Goal: Task Accomplishment & Management: Complete application form

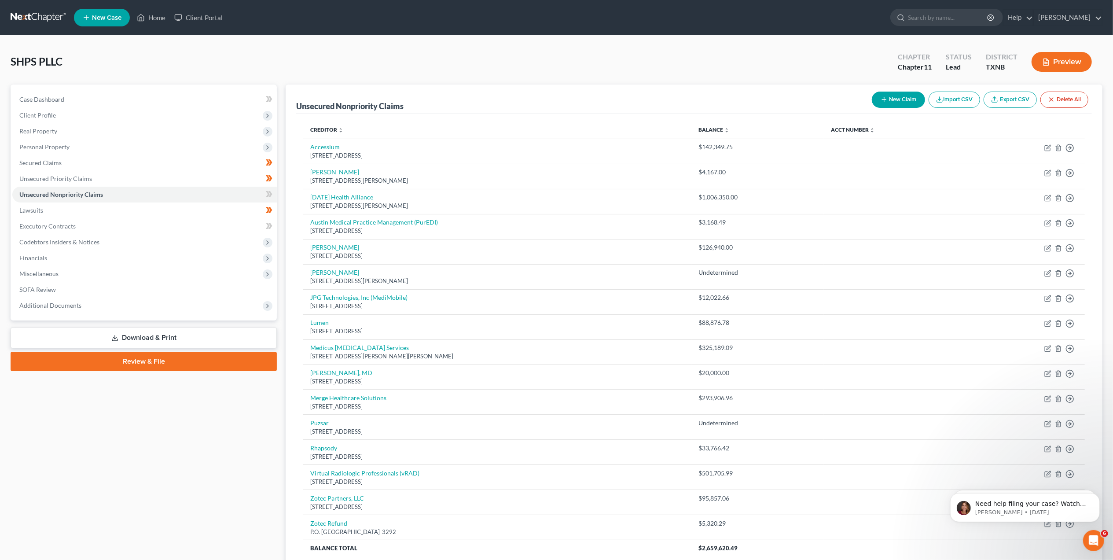
click at [170, 366] on link "Review & File" at bounding box center [144, 361] width 266 height 19
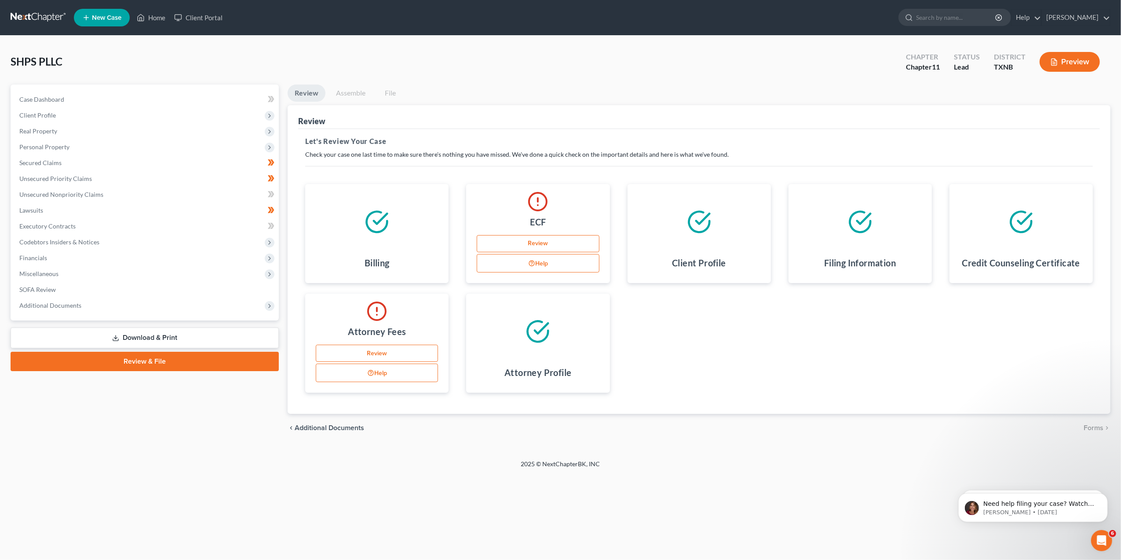
click at [352, 91] on link "Assemble" at bounding box center [351, 92] width 44 height 17
click at [354, 92] on link "Assemble" at bounding box center [351, 92] width 44 height 17
click at [157, 335] on link "Download & Print" at bounding box center [145, 337] width 268 height 21
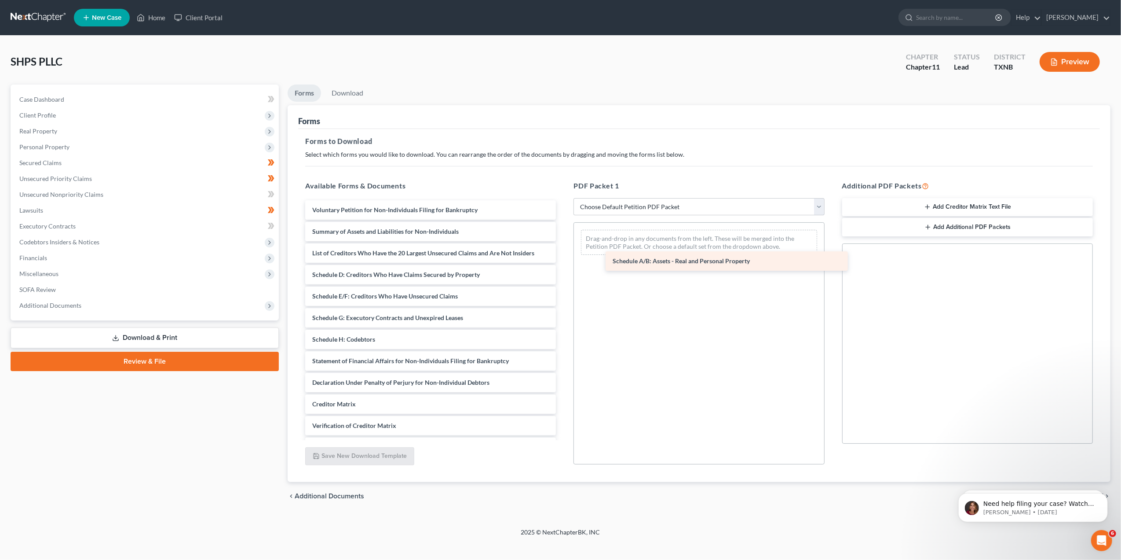
drag, startPoint x: 342, startPoint y: 273, endPoint x: 643, endPoint y: 260, distance: 301.2
click at [563, 260] on div "Schedule A/B: Assets - Real and Personal Property Voluntary Petition for Non-In…" at bounding box center [430, 339] width 265 height 278
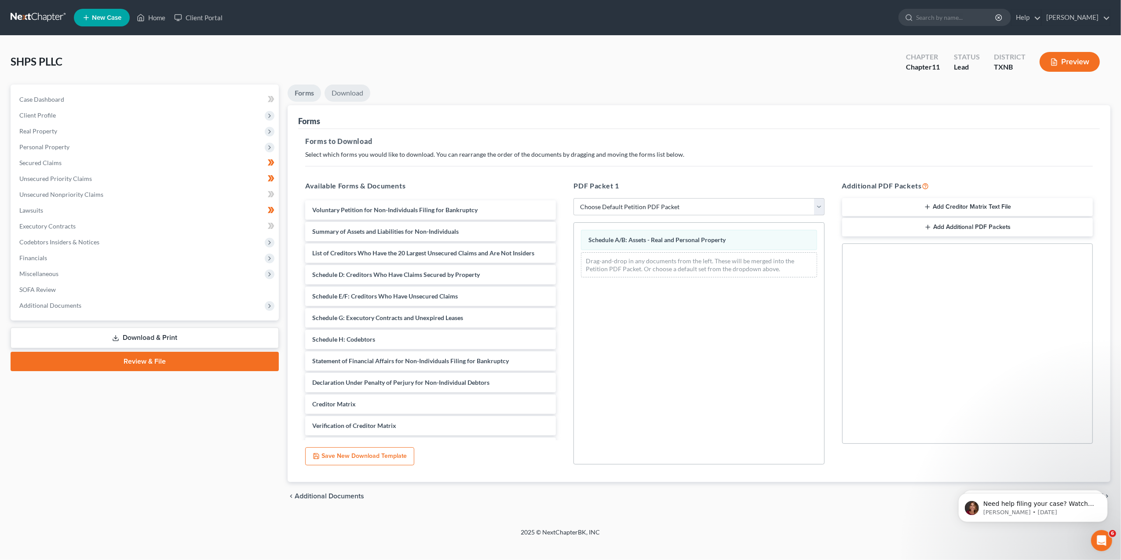
click at [348, 91] on link "Download" at bounding box center [348, 92] width 46 height 17
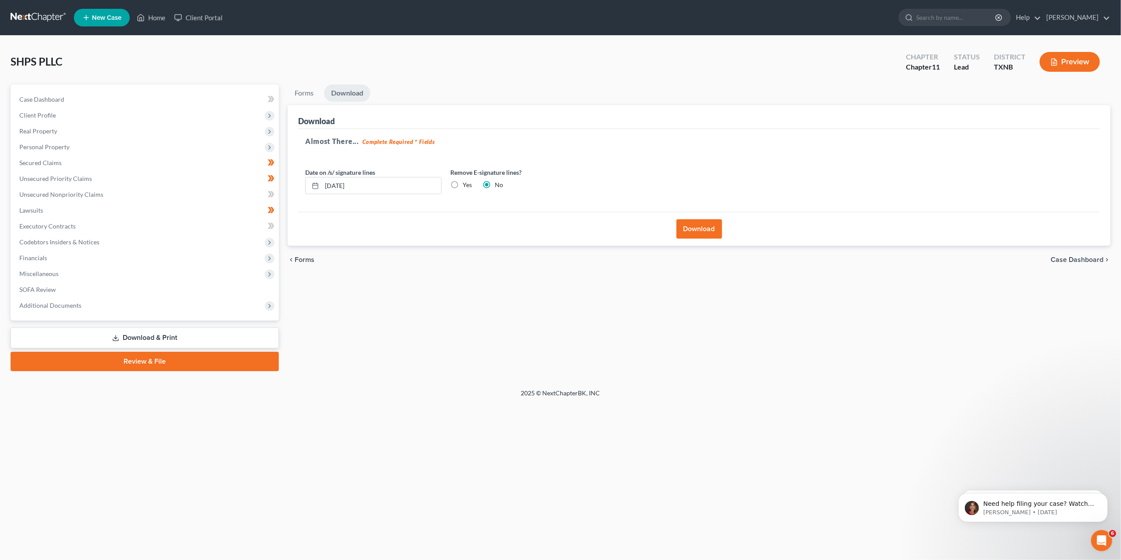
click at [689, 228] on button "Download" at bounding box center [700, 228] width 46 height 19
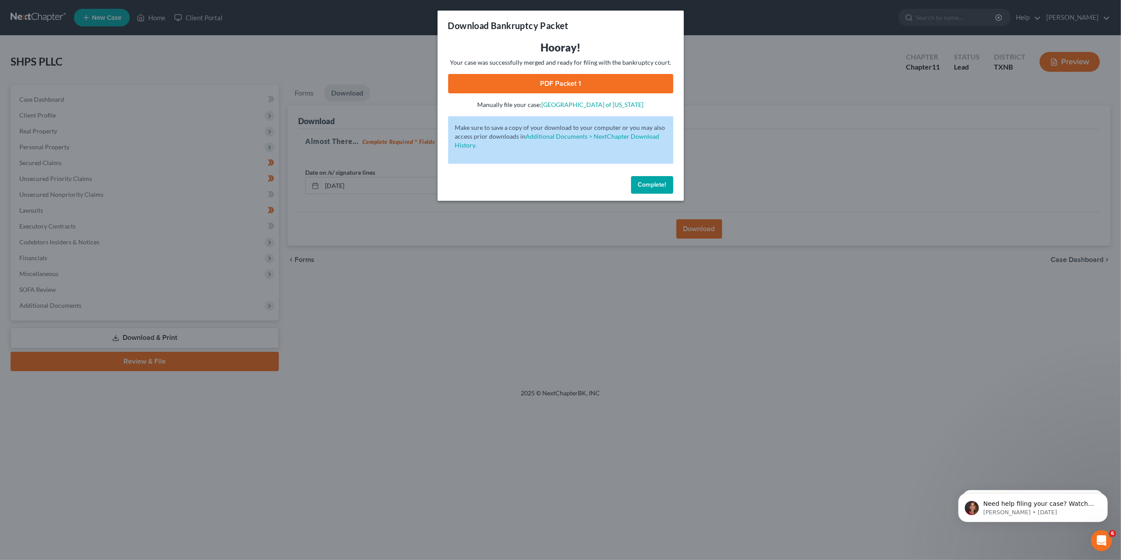
click at [653, 188] on button "Complete!" at bounding box center [652, 185] width 42 height 18
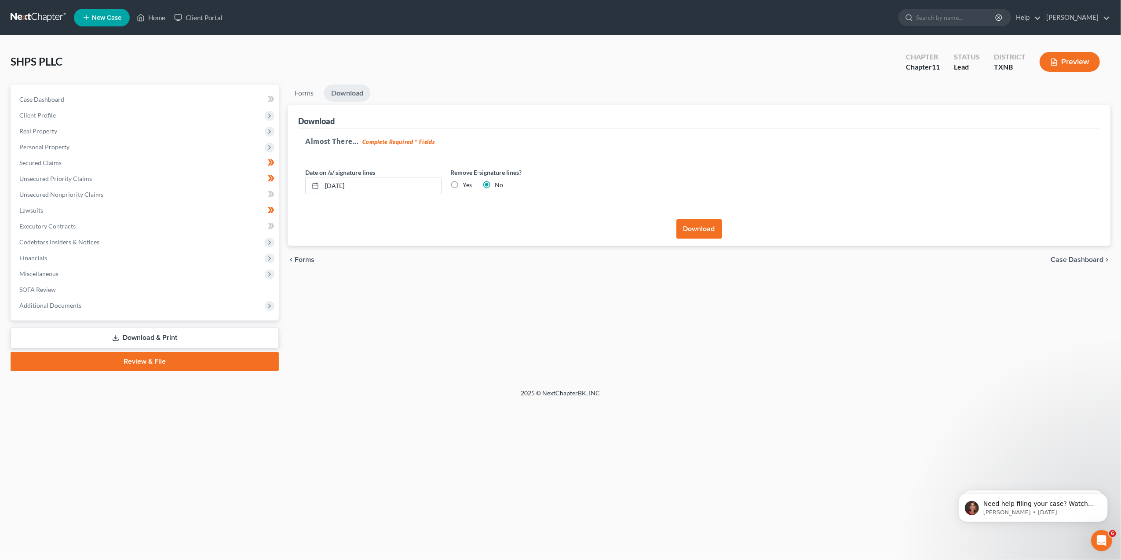
click at [697, 226] on button "Download" at bounding box center [700, 228] width 46 height 19
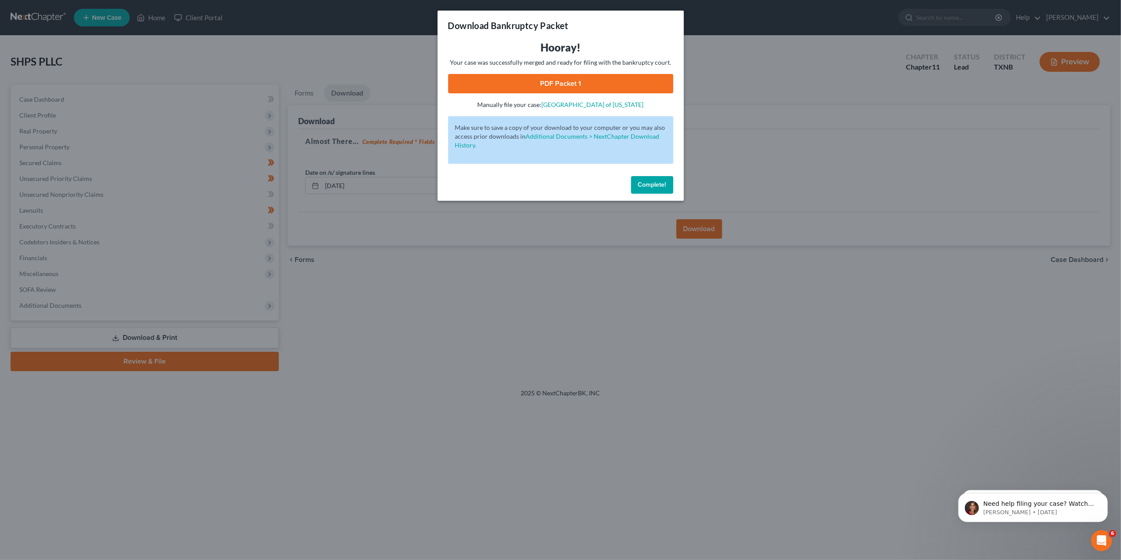
click at [563, 78] on link "PDF Packet 1" at bounding box center [560, 83] width 225 height 19
click at [646, 189] on button "Complete!" at bounding box center [652, 185] width 42 height 18
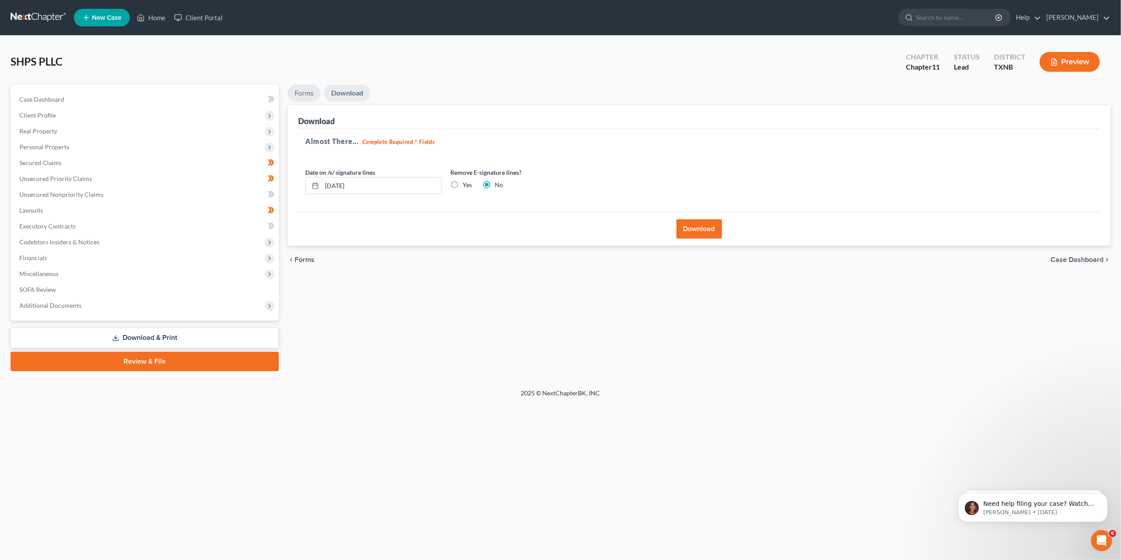
click at [304, 99] on link "Forms" at bounding box center [304, 92] width 33 height 17
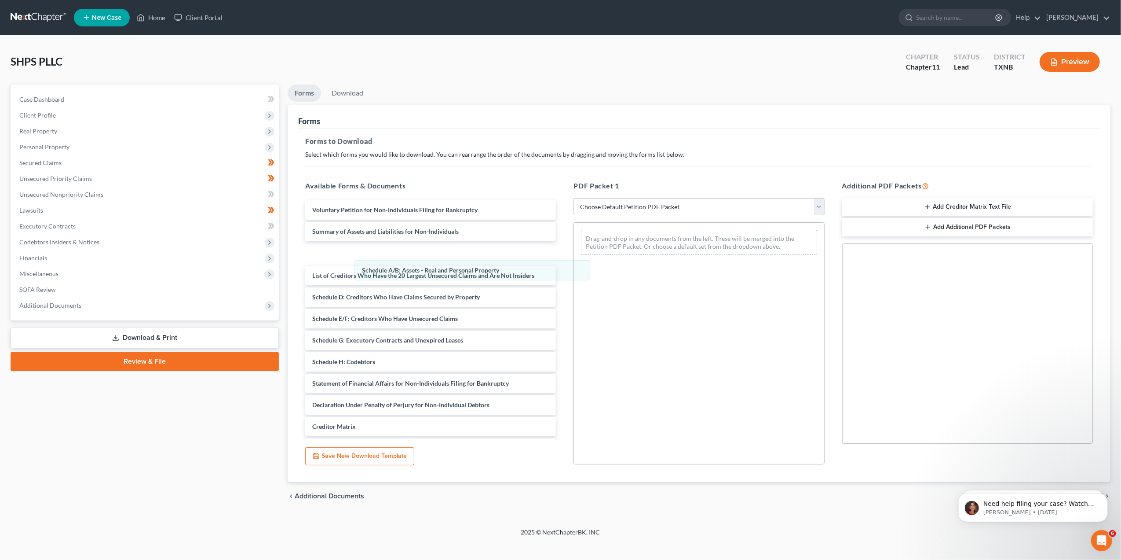
drag, startPoint x: 604, startPoint y: 235, endPoint x: 405, endPoint y: 261, distance: 200.5
click at [574, 262] on div "Schedule A/B: Assets - Real and Personal Property Schedule A/B: Assets - Real a…" at bounding box center [699, 242] width 250 height 39
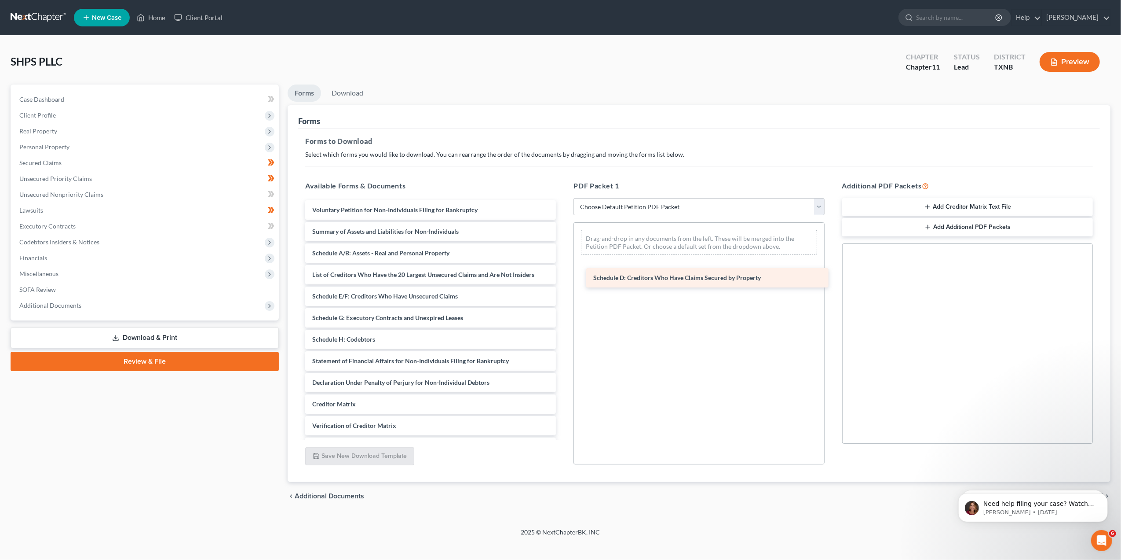
drag, startPoint x: 383, startPoint y: 298, endPoint x: 664, endPoint y: 280, distance: 281.7
click at [563, 280] on div "Schedule D: Creditors Who Have Claims Secured by Property Voluntary Petition fo…" at bounding box center [430, 339] width 265 height 278
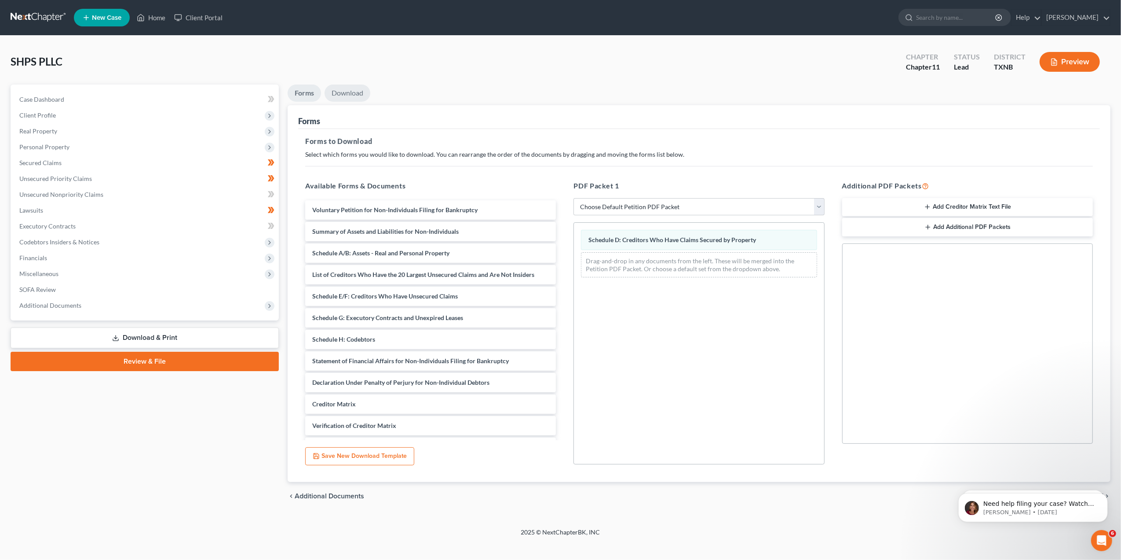
click at [353, 93] on link "Download" at bounding box center [348, 92] width 46 height 17
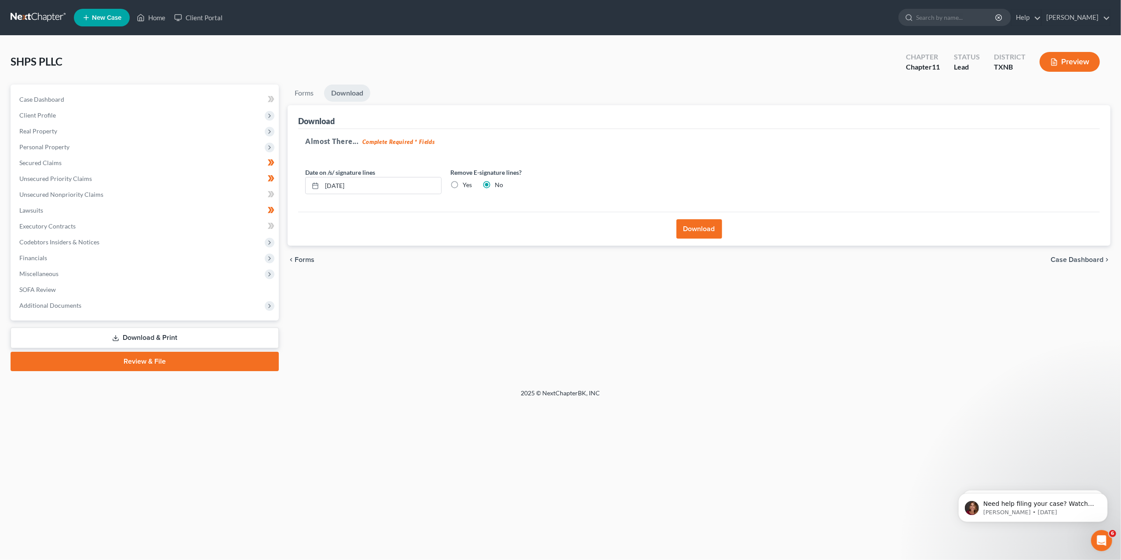
click at [713, 227] on button "Download" at bounding box center [700, 228] width 46 height 19
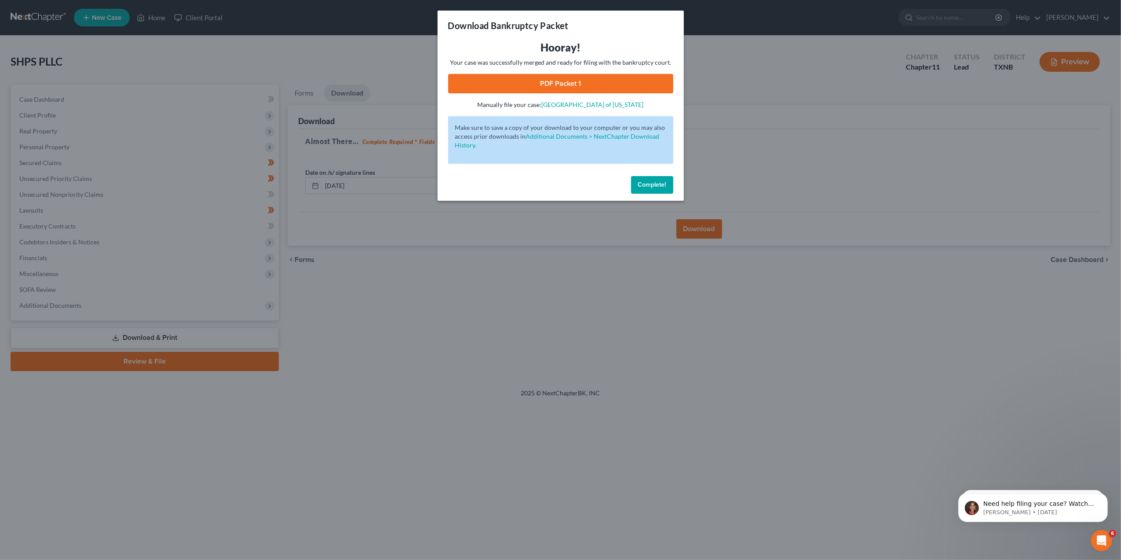
click at [590, 77] on link "PDF Packet 1" at bounding box center [560, 83] width 225 height 19
click at [378, 314] on div "Download Bankruptcy Packet Hooray! Your case was successfully merged and ready …" at bounding box center [560, 280] width 1121 height 560
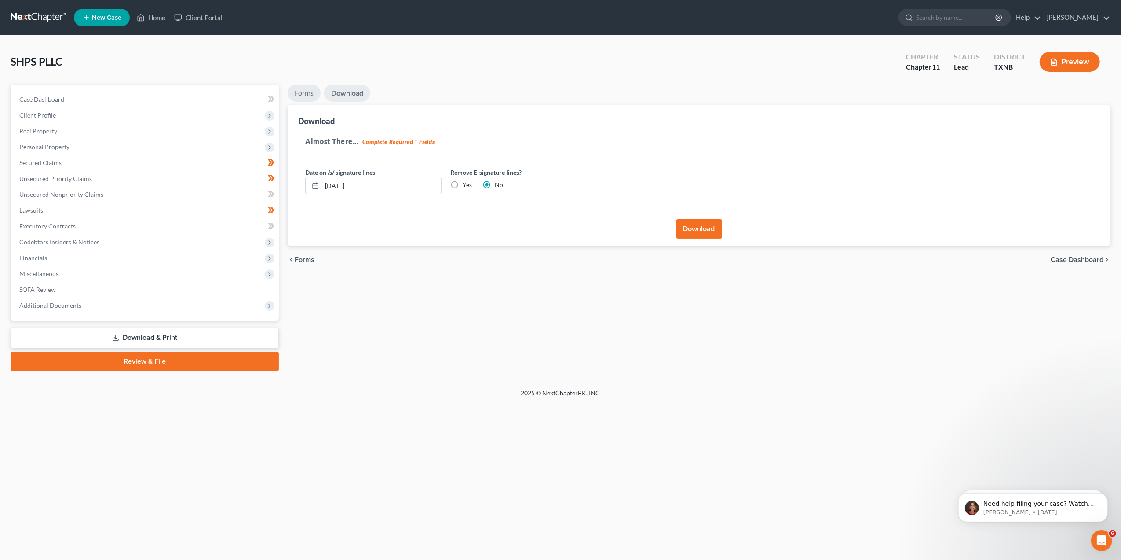
click at [303, 90] on link "Forms" at bounding box center [304, 92] width 33 height 17
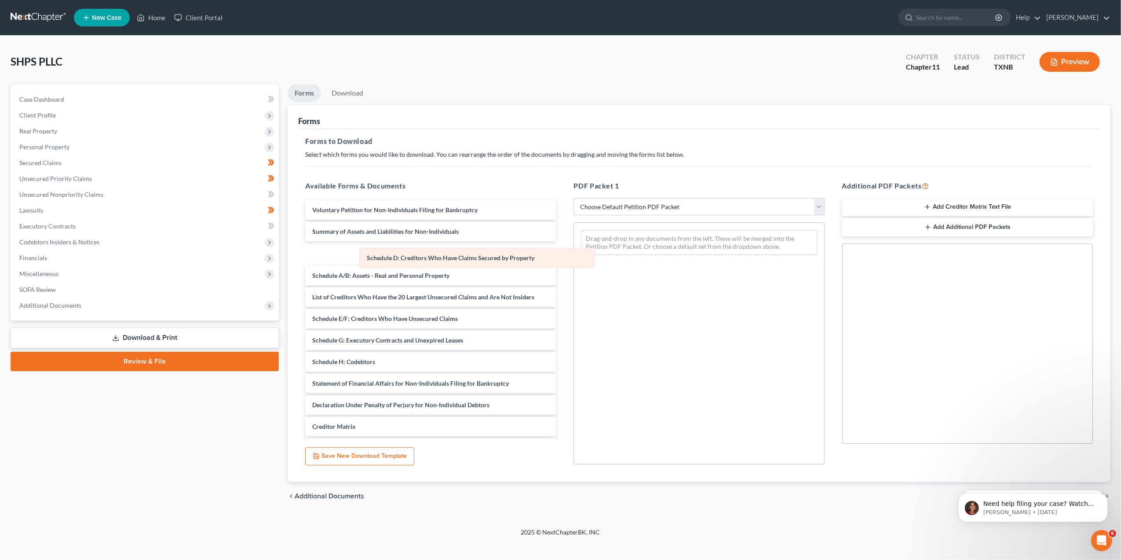
drag, startPoint x: 619, startPoint y: 239, endPoint x: 398, endPoint y: 257, distance: 221.1
click at [574, 257] on div "Schedule D: Creditors Who Have Claims Secured by Property Schedule D: Creditors…" at bounding box center [699, 242] width 250 height 39
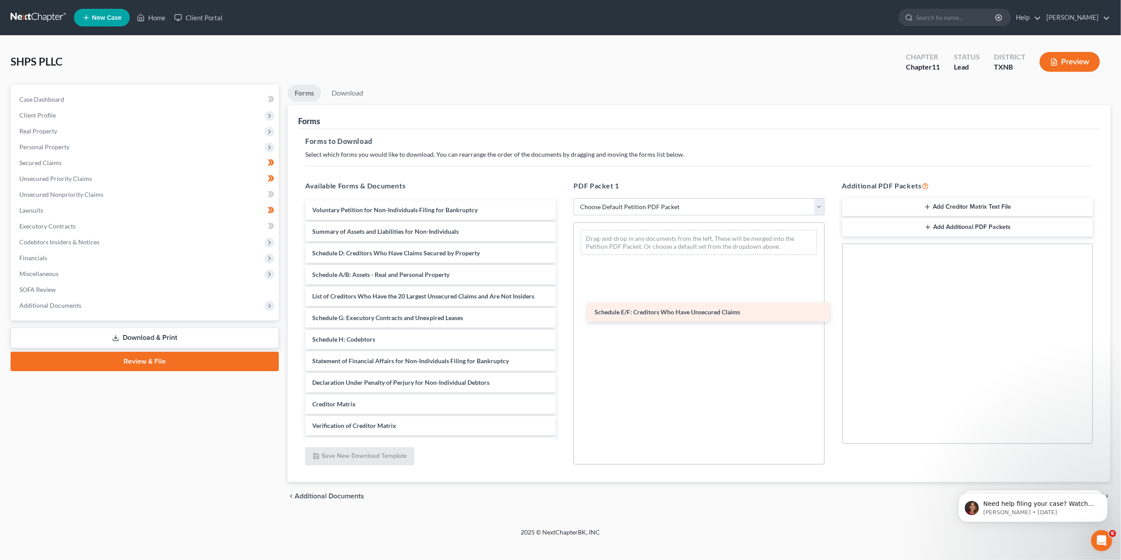
drag, startPoint x: 458, startPoint y: 315, endPoint x: 740, endPoint y: 310, distance: 282.5
click at [563, 310] on div "Schedule E/F: Creditors Who Have Unsecured Claims Voluntary Petition for Non-In…" at bounding box center [430, 339] width 265 height 278
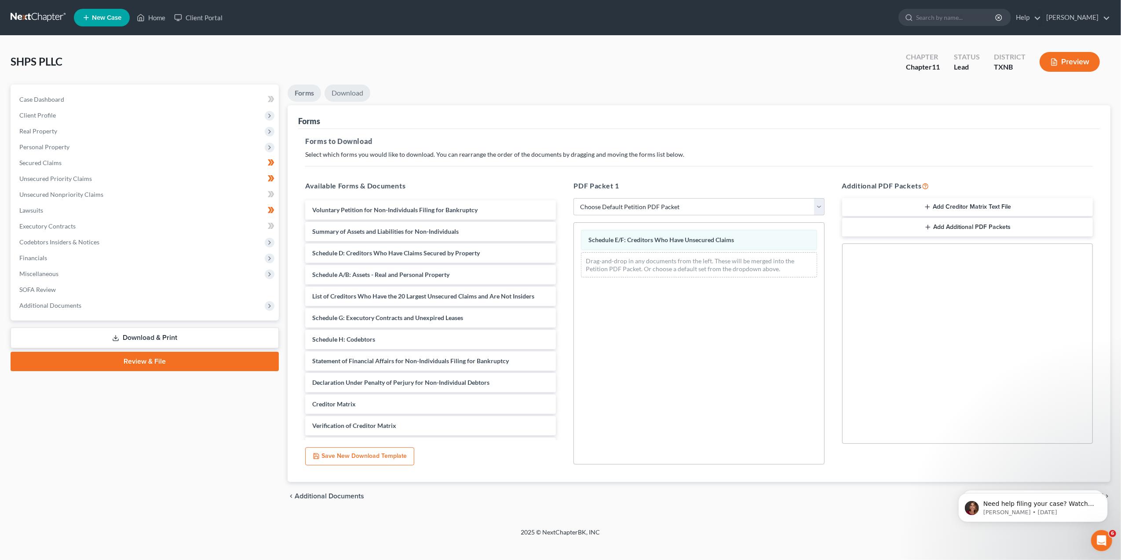
click at [347, 92] on link "Download" at bounding box center [348, 92] width 46 height 17
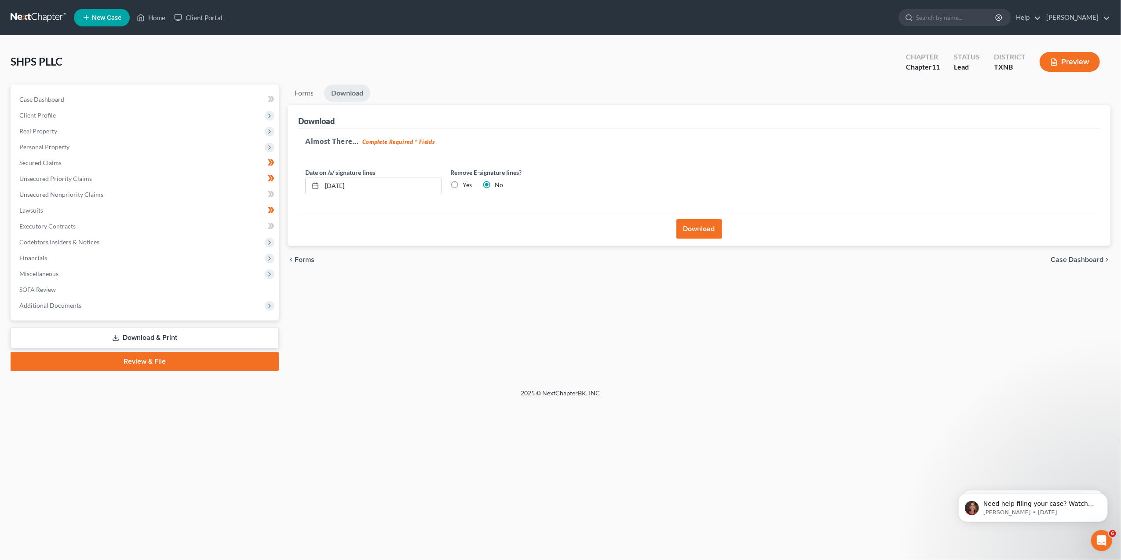
click at [684, 227] on button "Download" at bounding box center [700, 228] width 46 height 19
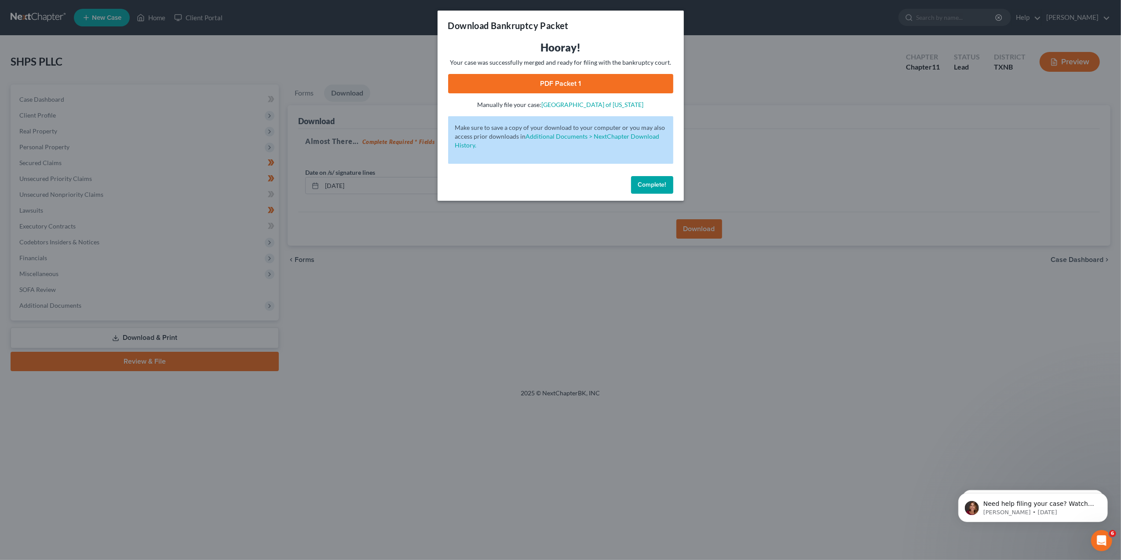
click at [568, 88] on link "PDF Packet 1" at bounding box center [560, 83] width 225 height 19
click at [653, 184] on span "Complete!" at bounding box center [652, 184] width 28 height 7
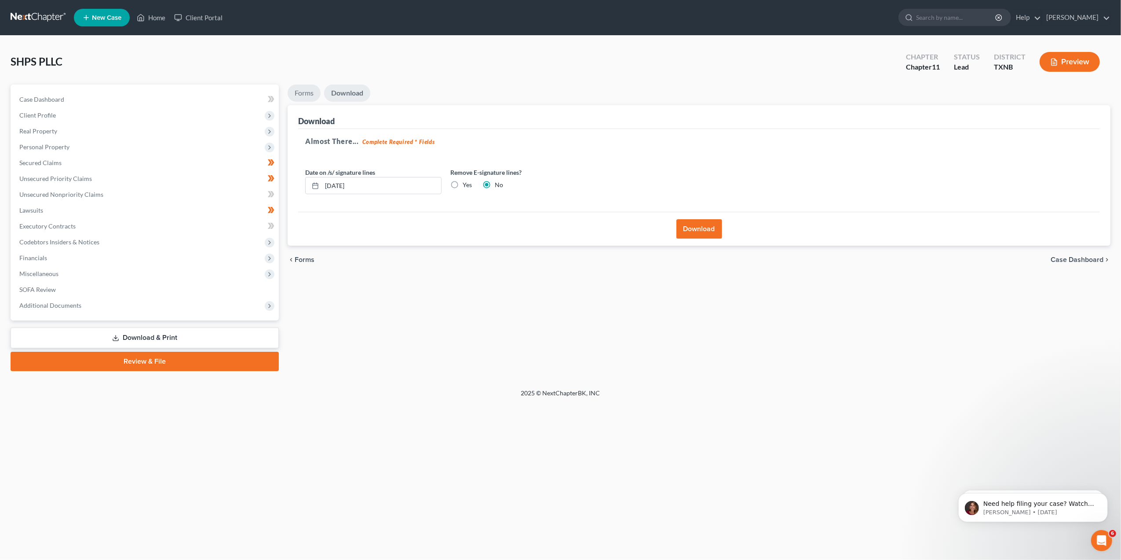
click at [315, 92] on link "Forms" at bounding box center [304, 92] width 33 height 17
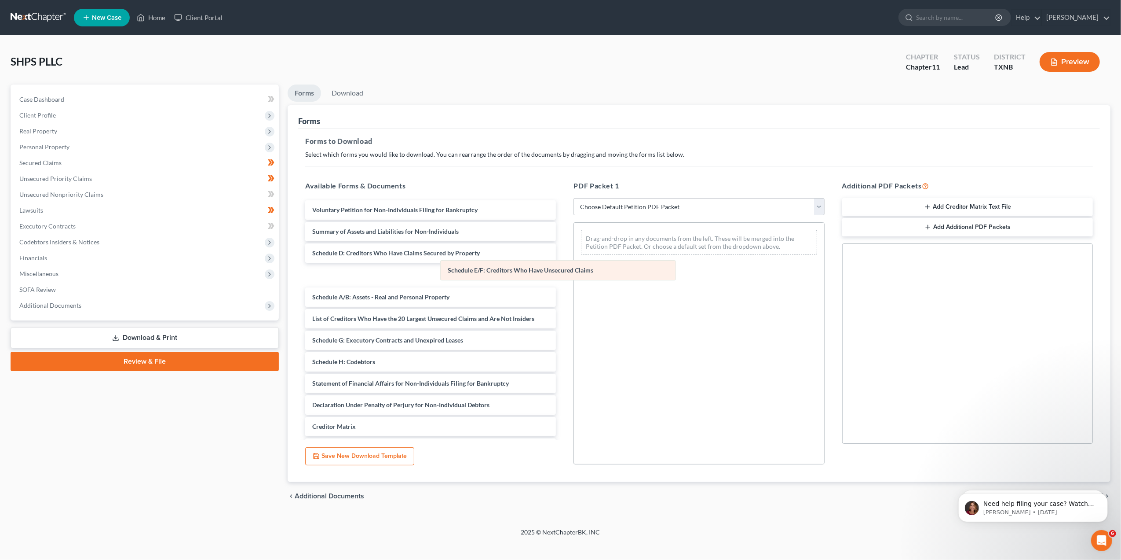
drag, startPoint x: 625, startPoint y: 240, endPoint x: 434, endPoint y: 285, distance: 196.1
click at [574, 262] on div "Schedule E/F: Creditors Who Have Unsecured Claims Schedule E/F: Creditors Who H…" at bounding box center [699, 242] width 250 height 39
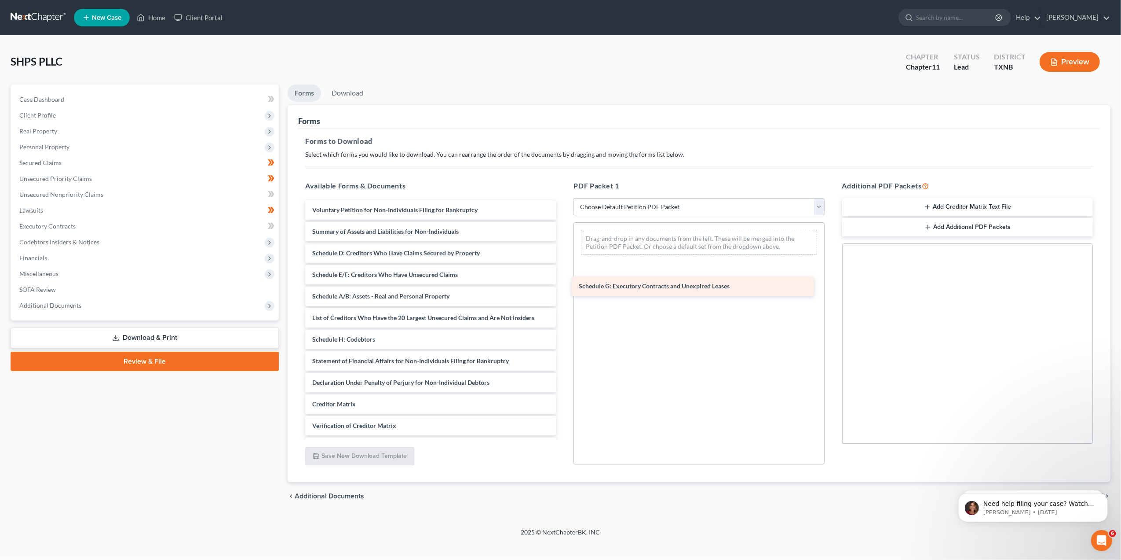
drag, startPoint x: 381, startPoint y: 342, endPoint x: 647, endPoint y: 289, distance: 271.0
click at [563, 289] on div "Schedule G: Executory Contracts and Unexpired Leases Voluntary Petition for Non…" at bounding box center [430, 339] width 265 height 278
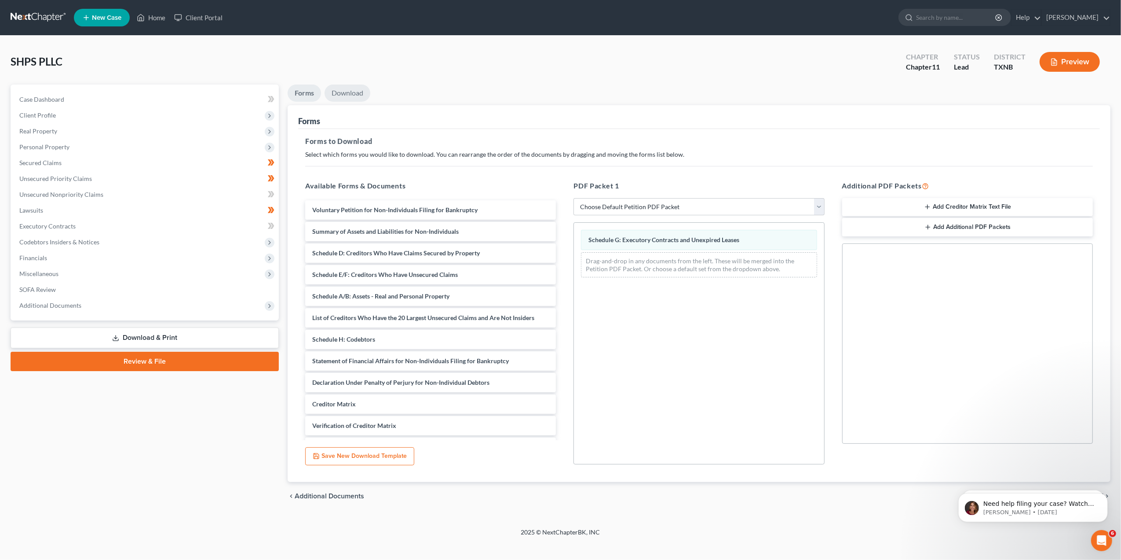
click at [352, 98] on link "Download" at bounding box center [348, 92] width 46 height 17
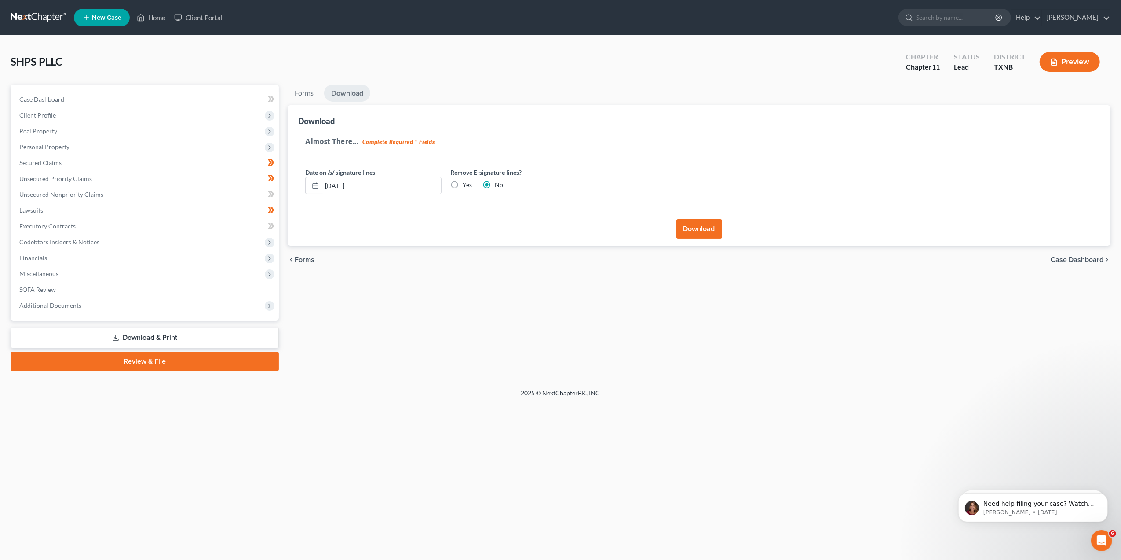
click at [687, 227] on button "Download" at bounding box center [700, 228] width 46 height 19
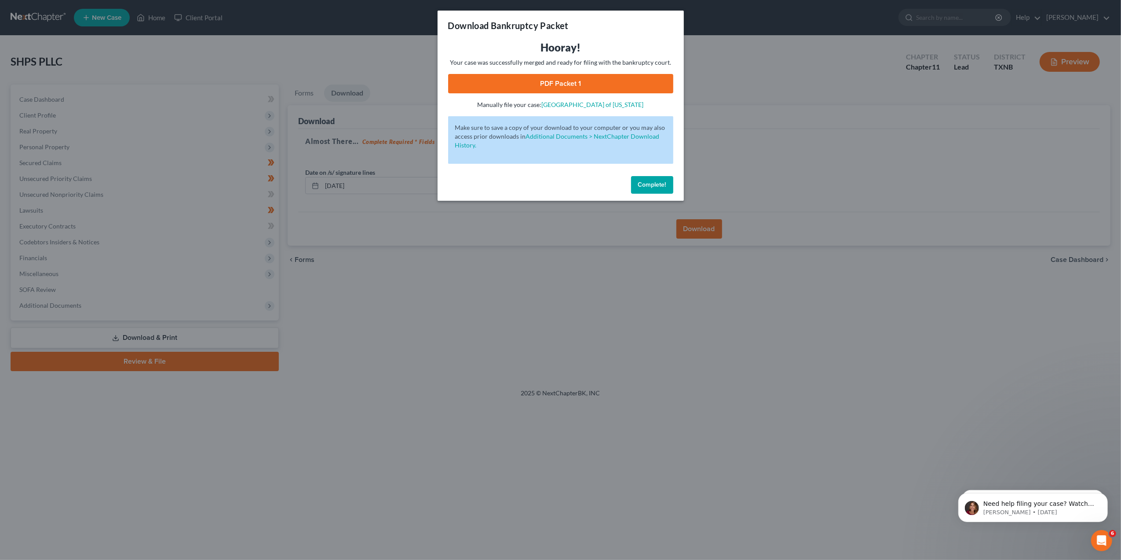
click at [579, 90] on link "PDF Packet 1" at bounding box center [560, 83] width 225 height 19
click at [639, 184] on span "Complete!" at bounding box center [652, 184] width 28 height 7
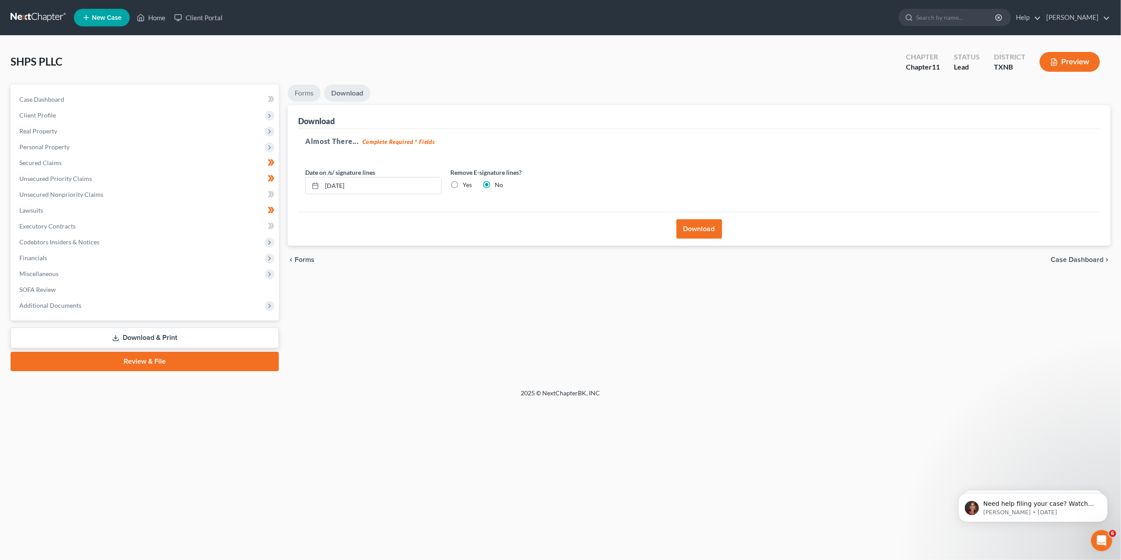
click at [299, 94] on link "Forms" at bounding box center [304, 92] width 33 height 17
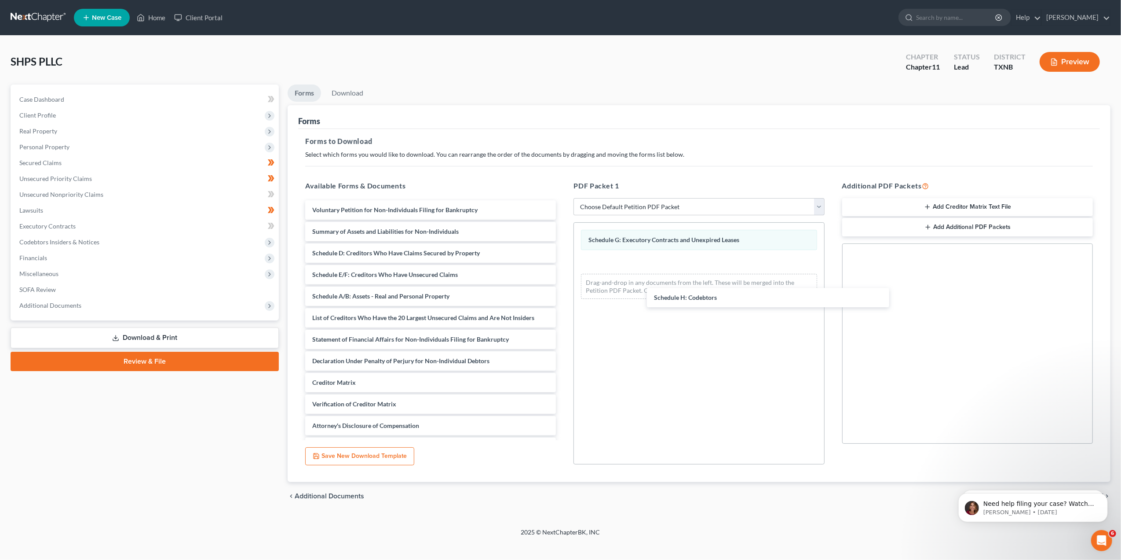
drag, startPoint x: 371, startPoint y: 339, endPoint x: 664, endPoint y: 257, distance: 304.2
click at [563, 297] on div "Schedule H: Codebtors Voluntary Petition for Non-Individuals Filing for Bankrup…" at bounding box center [430, 328] width 265 height 256
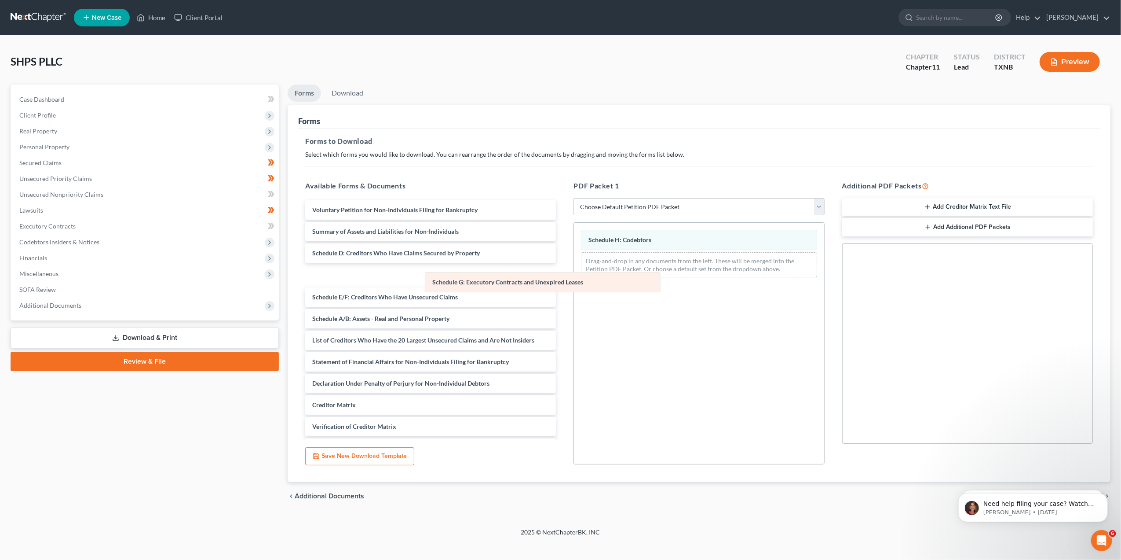
drag, startPoint x: 643, startPoint y: 240, endPoint x: 407, endPoint y: 313, distance: 247.3
click at [574, 284] on div "Schedule G: Executory Contracts and Unexpired Leases Schedule G: Executory Cont…" at bounding box center [699, 254] width 250 height 62
click at [355, 94] on link "Download" at bounding box center [348, 92] width 46 height 17
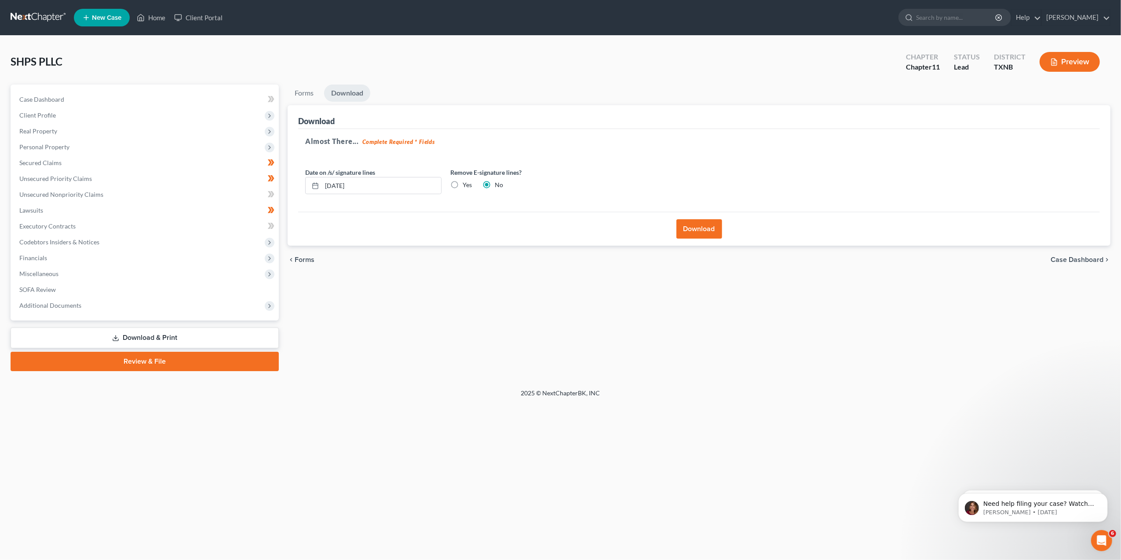
click at [686, 231] on button "Download" at bounding box center [700, 228] width 46 height 19
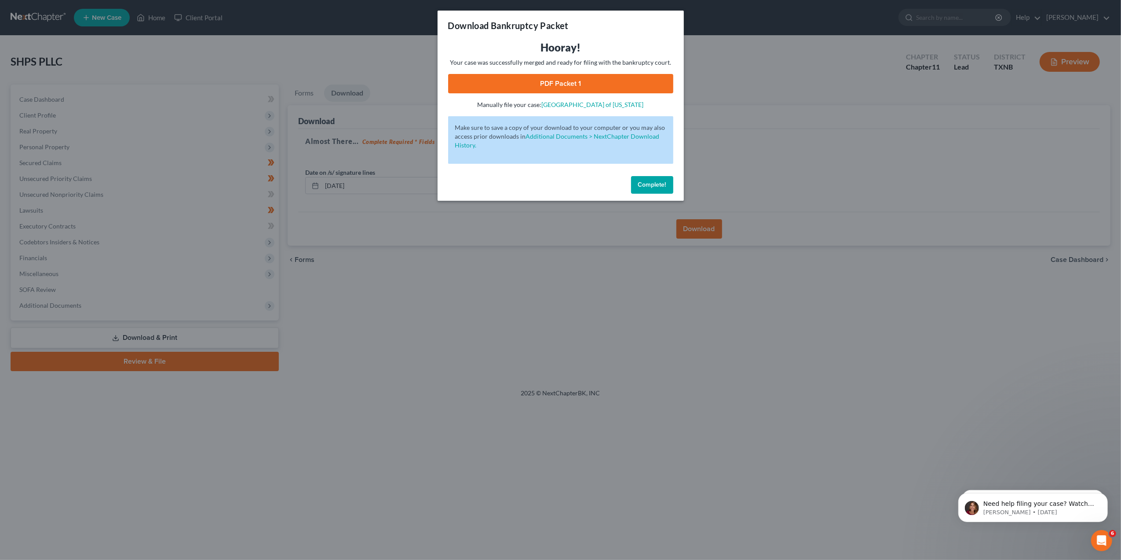
click at [562, 86] on link "PDF Packet 1" at bounding box center [560, 83] width 225 height 19
click at [640, 178] on button "Complete!" at bounding box center [652, 185] width 42 height 18
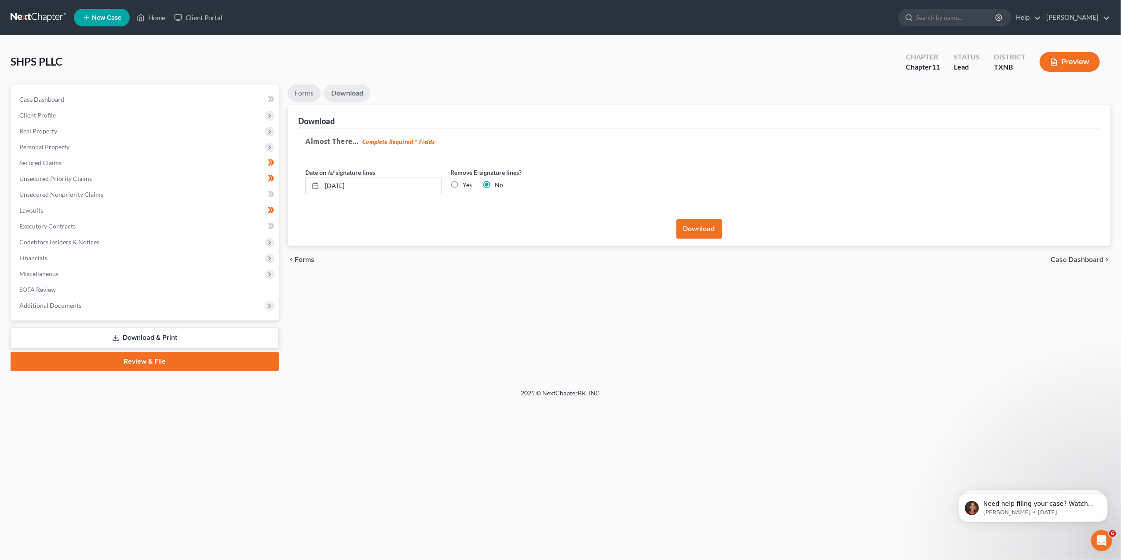
click at [300, 95] on link "Forms" at bounding box center [304, 92] width 33 height 17
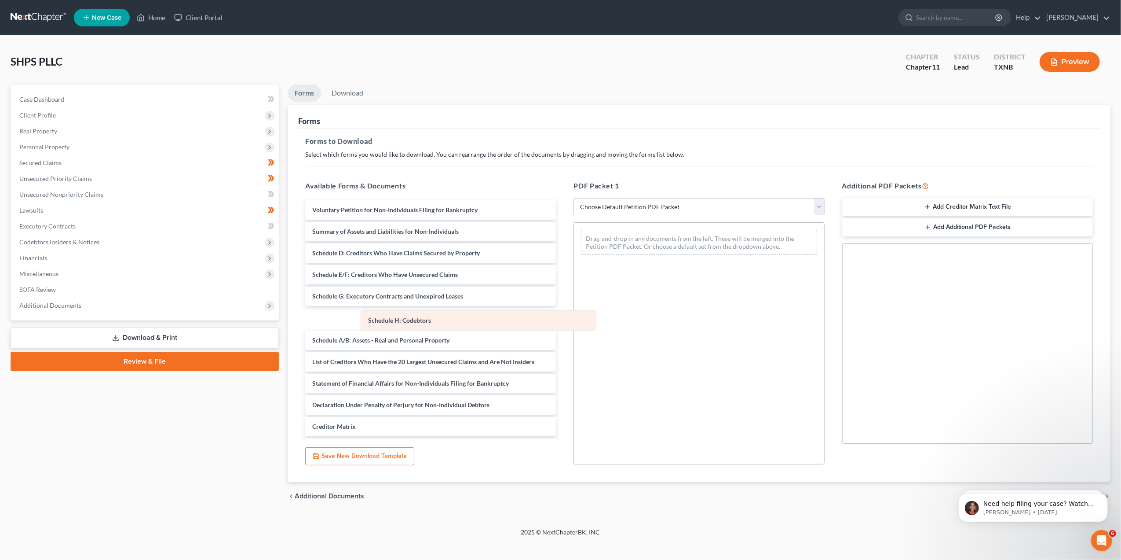
drag, startPoint x: 613, startPoint y: 241, endPoint x: 394, endPoint y: 321, distance: 233.3
click at [574, 262] on div "Schedule H: Codebtors Schedule H: Codebtors Drag-and-drop in any documents from…" at bounding box center [699, 242] width 250 height 39
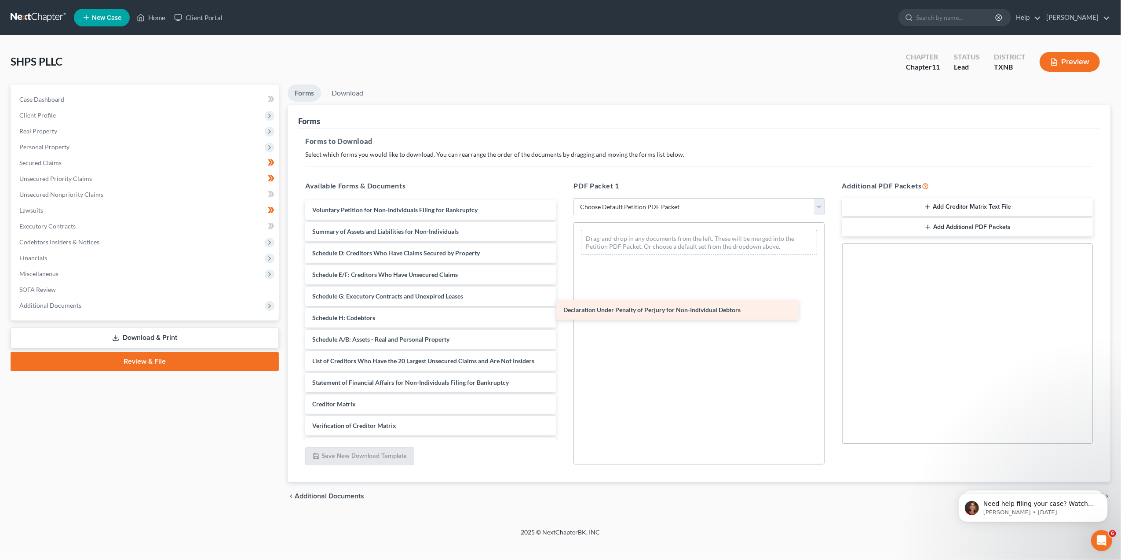
drag, startPoint x: 419, startPoint y: 402, endPoint x: 670, endPoint y: 308, distance: 268.1
click at [563, 308] on div "Declaration Under Penalty of Perjury for Non-Individual Debtors Voluntary Petit…" at bounding box center [430, 339] width 265 height 278
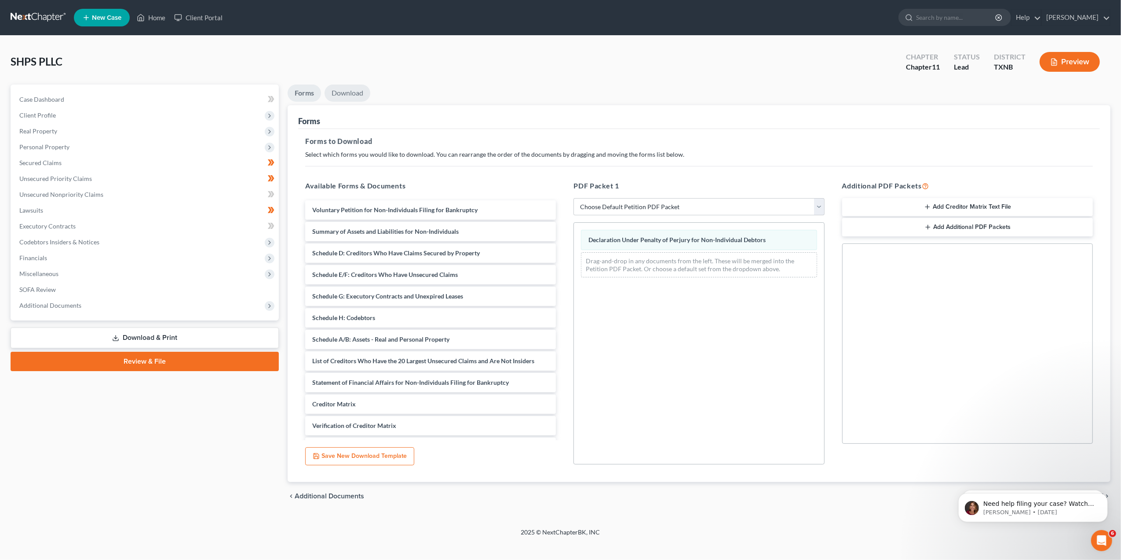
click at [355, 91] on link "Download" at bounding box center [348, 92] width 46 height 17
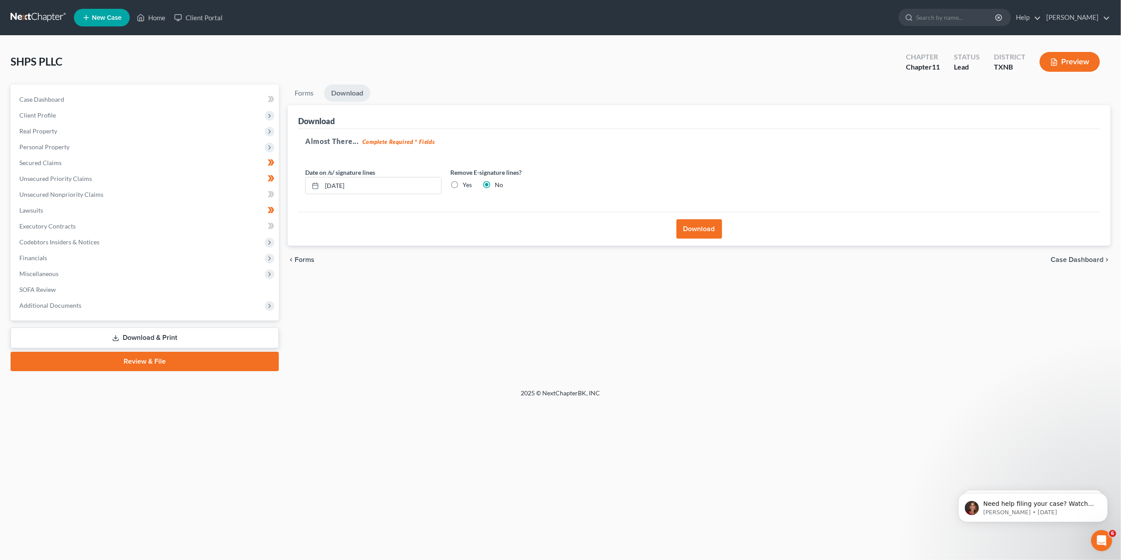
click at [683, 221] on button "Download" at bounding box center [700, 228] width 46 height 19
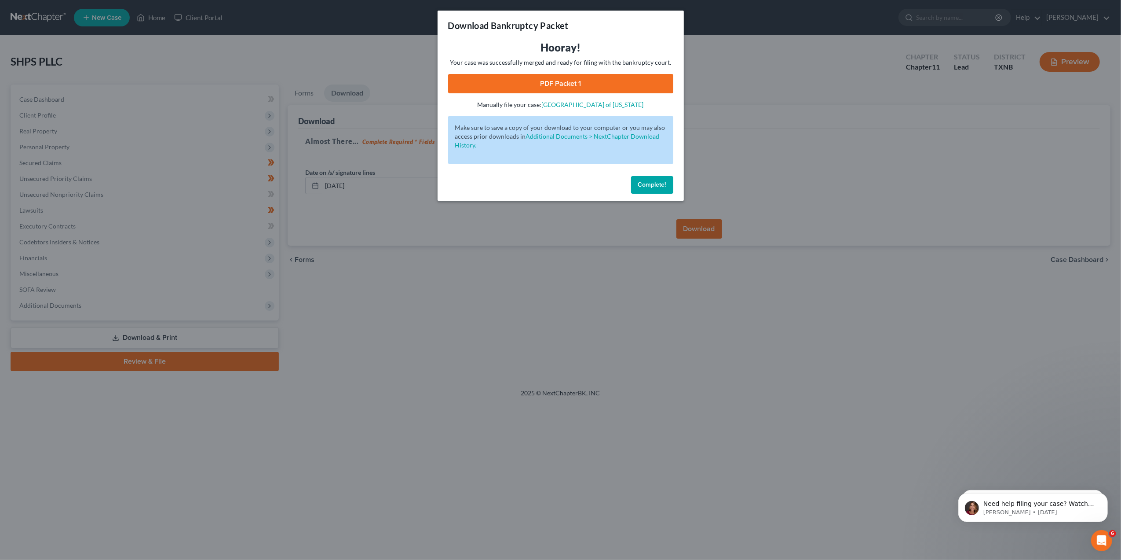
click at [590, 73] on div "Hooray! Your case was successfully merged and ready for filing with the bankrup…" at bounding box center [560, 74] width 225 height 69
click at [579, 76] on link "PDF Packet 1" at bounding box center [560, 83] width 225 height 19
click at [647, 189] on button "Complete!" at bounding box center [652, 185] width 42 height 18
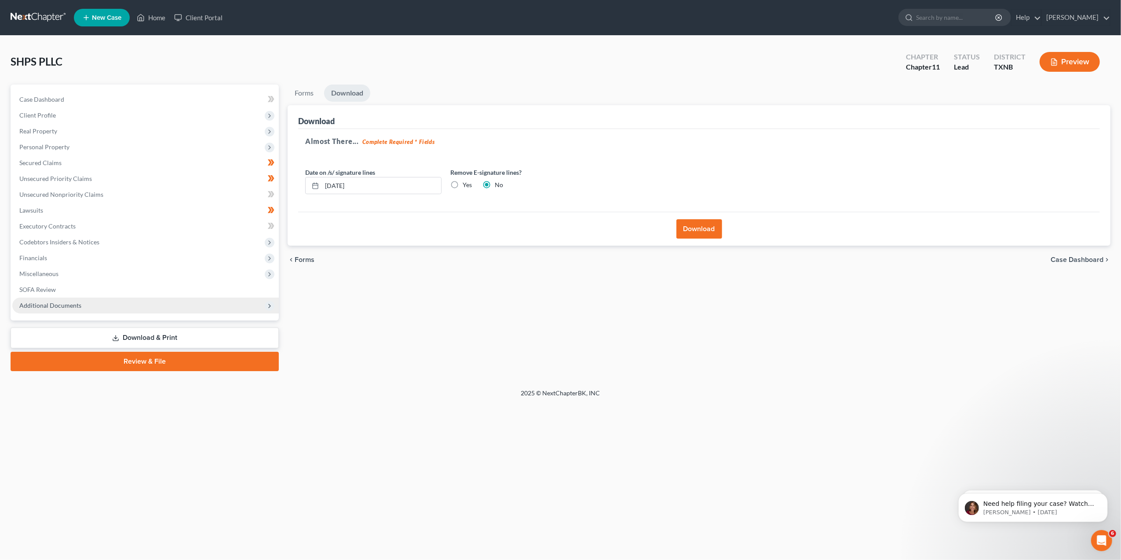
click at [201, 301] on span "Additional Documents" at bounding box center [145, 305] width 267 height 16
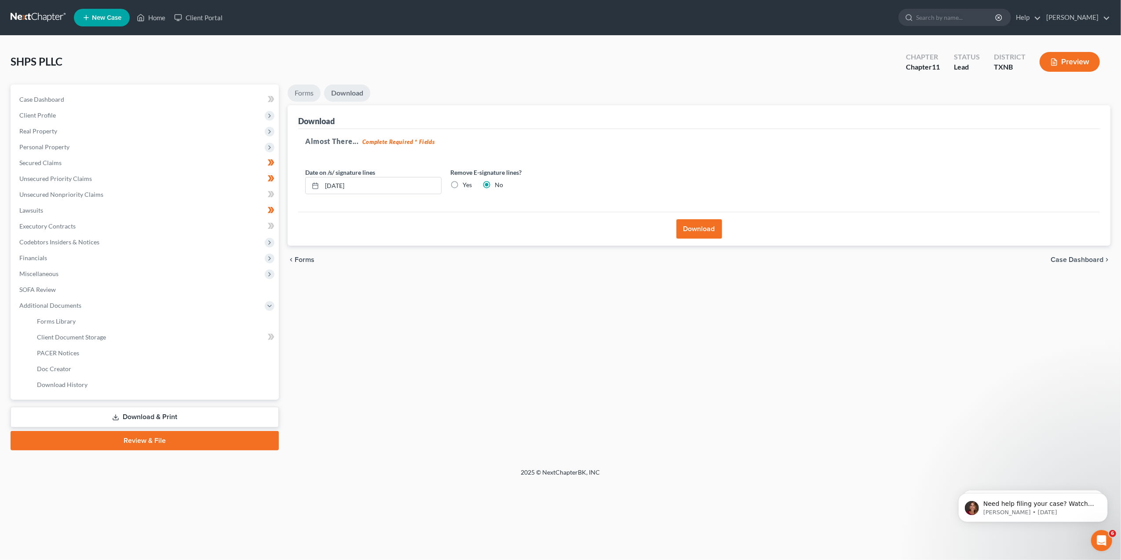
click at [303, 94] on link "Forms" at bounding box center [304, 92] width 33 height 17
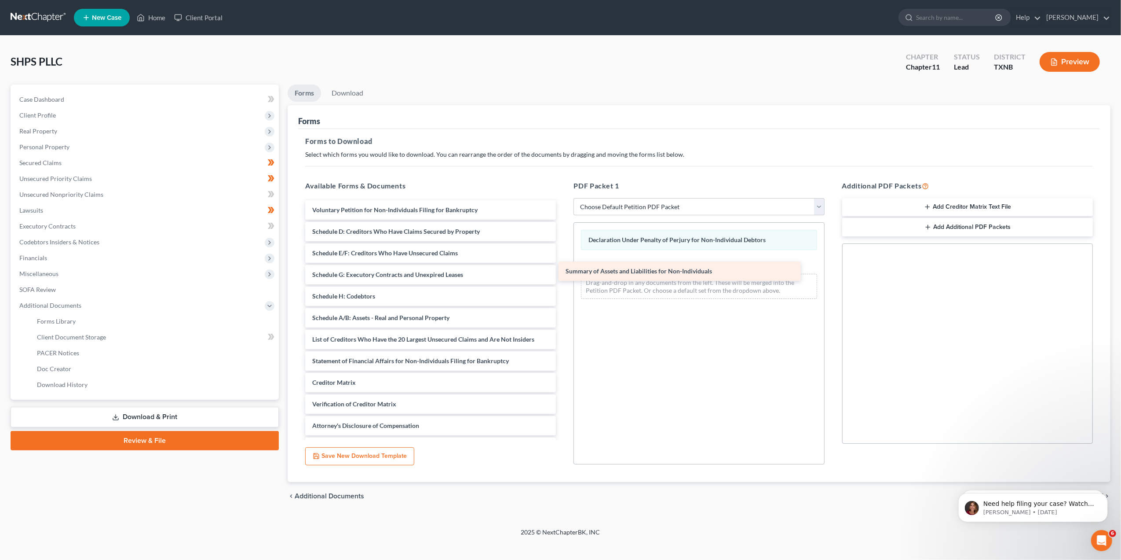
drag, startPoint x: 382, startPoint y: 233, endPoint x: 637, endPoint y: 275, distance: 258.9
click at [563, 275] on div "Summary of Assets and Liabilities for Non-Individuals Voluntary Petition for No…" at bounding box center [430, 328] width 265 height 256
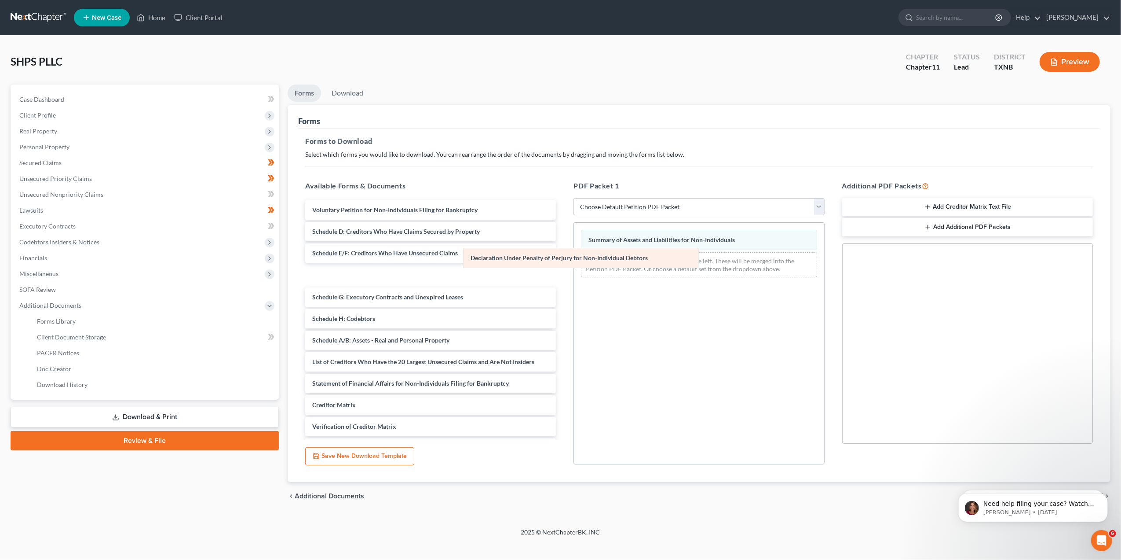
drag, startPoint x: 655, startPoint y: 241, endPoint x: 443, endPoint y: 270, distance: 214.0
click at [574, 270] on div "Declaration Under Penalty of Perjury for Non-Individual Debtors Declaration Und…" at bounding box center [699, 254] width 250 height 62
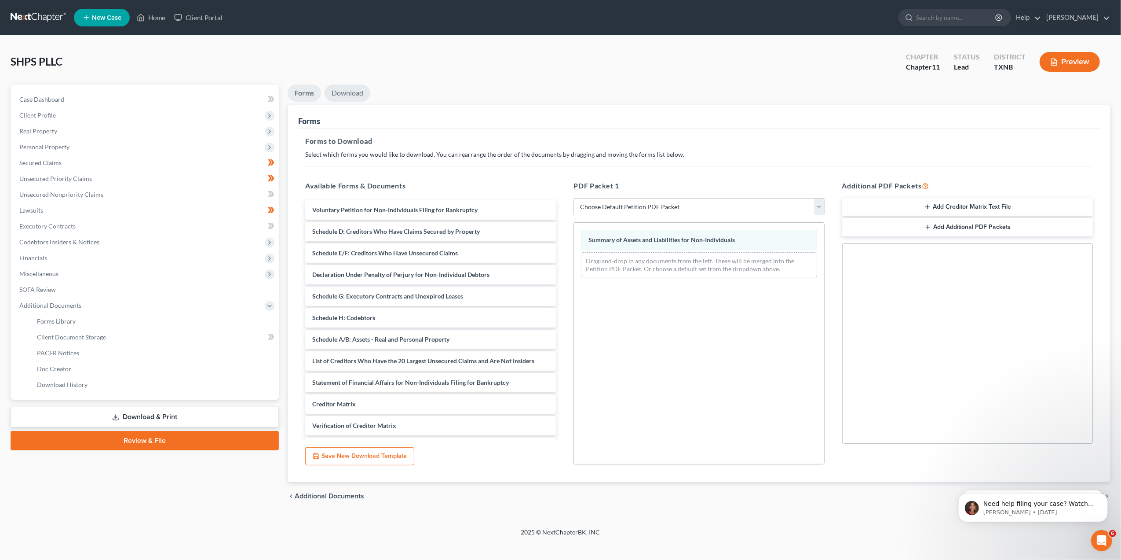
click at [345, 84] on link "Download" at bounding box center [348, 92] width 46 height 17
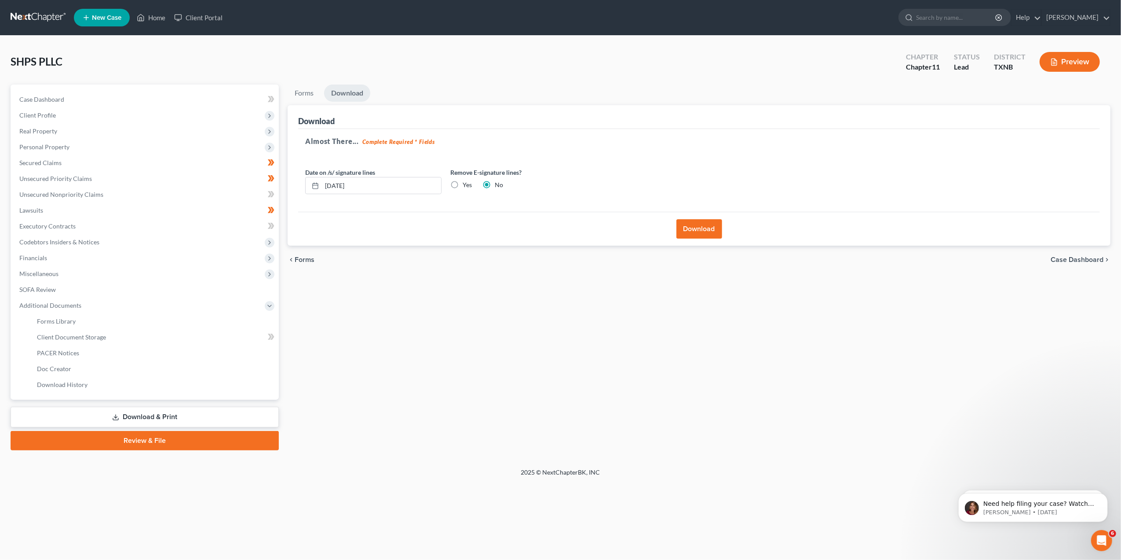
click at [685, 223] on button "Download" at bounding box center [700, 228] width 46 height 19
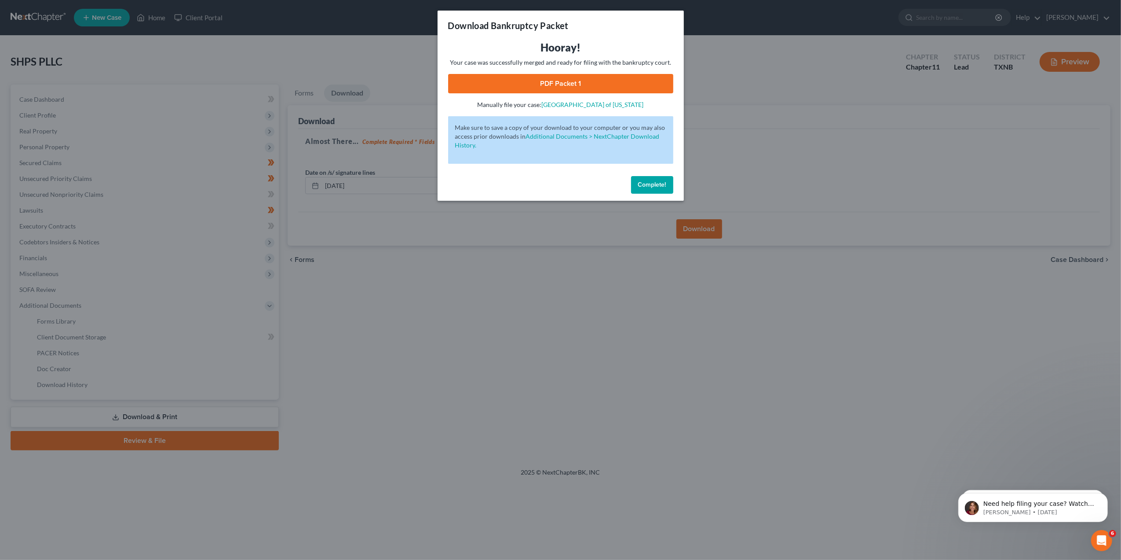
click at [564, 84] on link "PDF Packet 1" at bounding box center [560, 83] width 225 height 19
drag, startPoint x: 665, startPoint y: 183, endPoint x: 597, endPoint y: 166, distance: 70.0
click at [665, 183] on span "Complete!" at bounding box center [652, 184] width 28 height 7
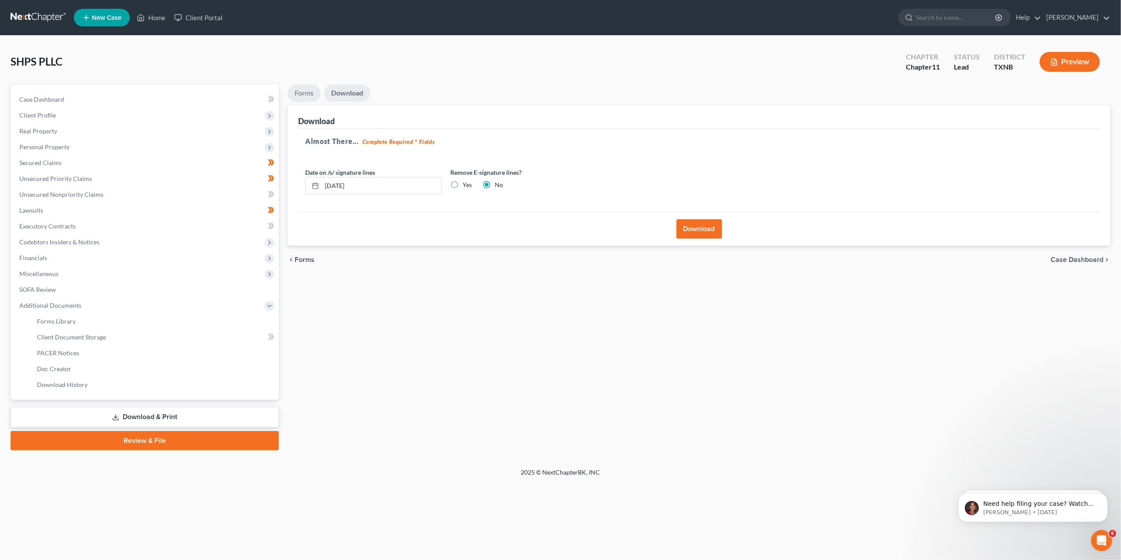
click at [308, 97] on link "Forms" at bounding box center [304, 92] width 33 height 17
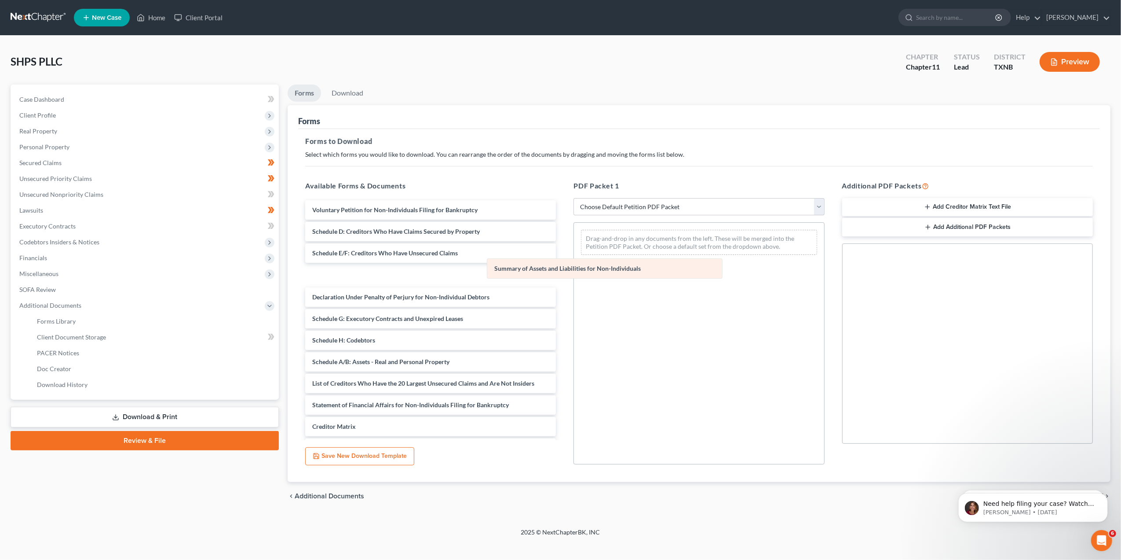
drag, startPoint x: 525, startPoint y: 264, endPoint x: 362, endPoint y: 296, distance: 166.7
click at [574, 262] on div "Summary of Assets and Liabilities for Non-Individuals Summary of Assets and Lia…" at bounding box center [699, 242] width 250 height 39
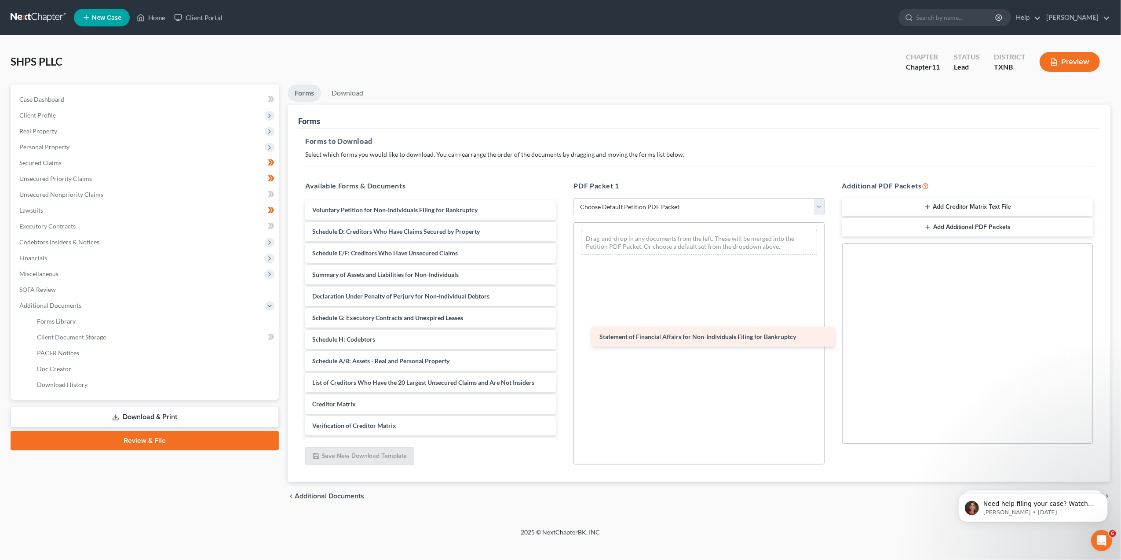
drag, startPoint x: 387, startPoint y: 404, endPoint x: 676, endPoint y: 337, distance: 296.3
click at [563, 337] on div "Statement of Financial Affairs for Non-Individuals Filing for Bankruptcy Volunt…" at bounding box center [430, 339] width 265 height 278
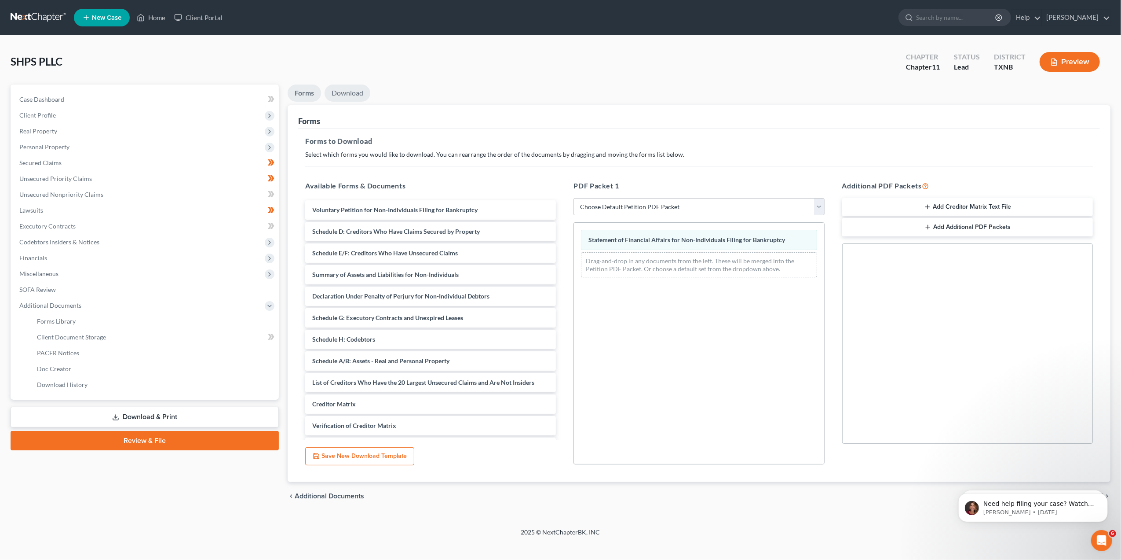
click at [350, 90] on link "Download" at bounding box center [348, 92] width 46 height 17
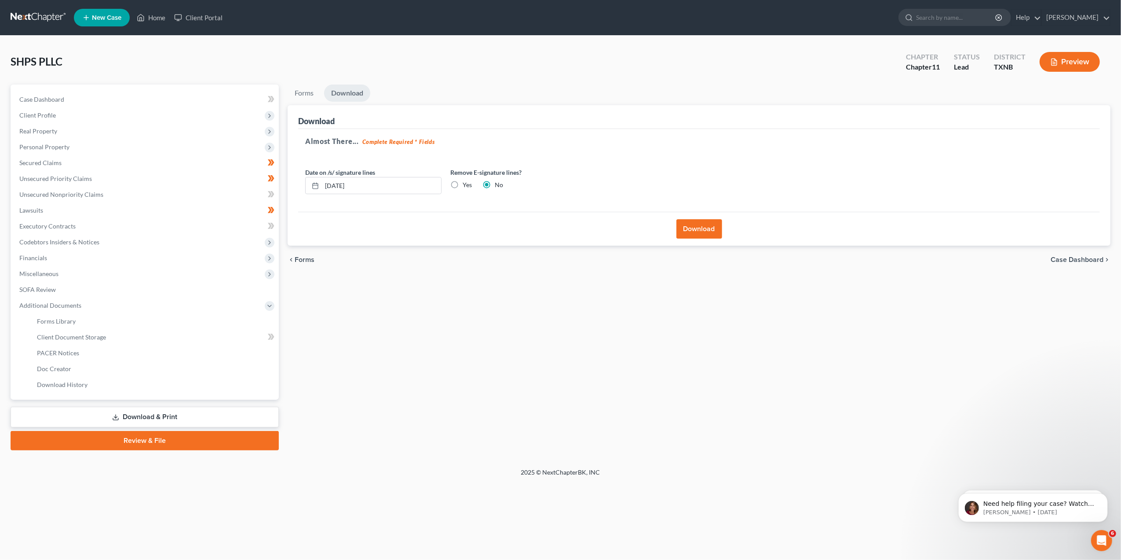
click at [708, 223] on button "Download" at bounding box center [700, 228] width 46 height 19
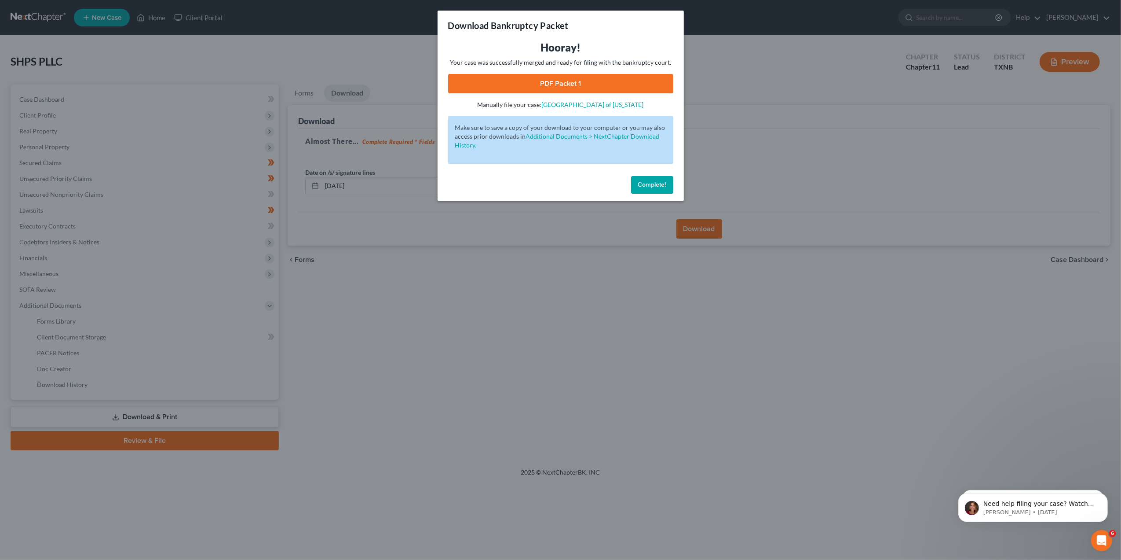
click at [541, 85] on link "PDF Packet 1" at bounding box center [560, 83] width 225 height 19
click at [653, 187] on span "Complete!" at bounding box center [652, 184] width 28 height 7
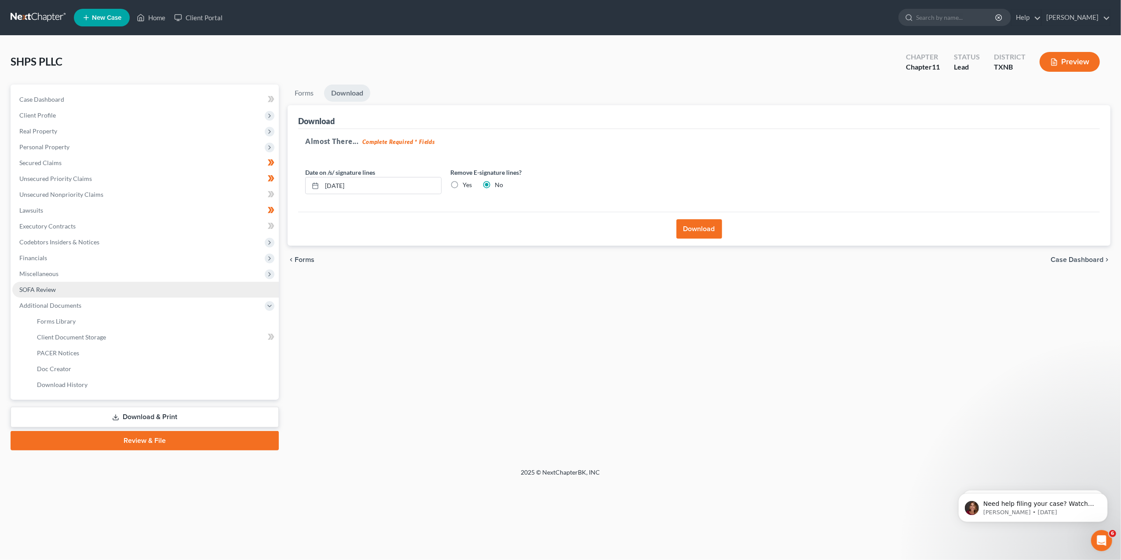
click at [56, 289] on link "SOFA Review" at bounding box center [145, 290] width 267 height 16
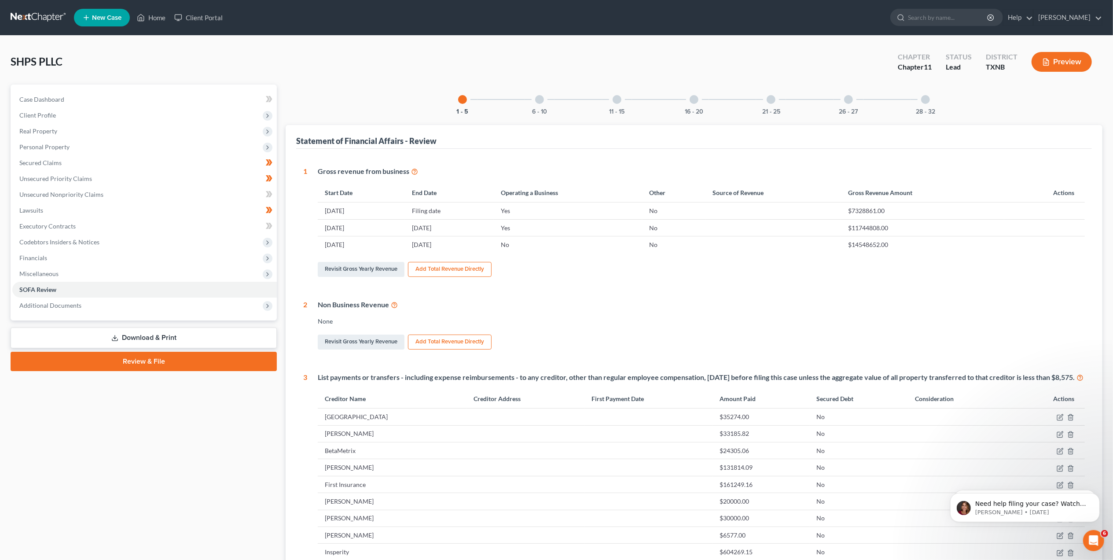
click at [541, 99] on div at bounding box center [539, 99] width 9 height 9
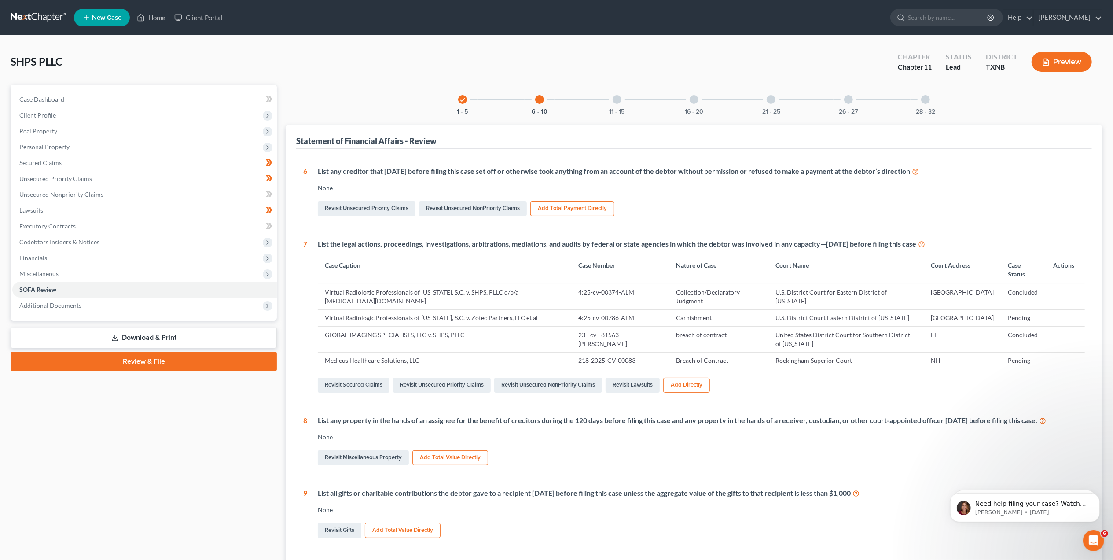
click at [618, 102] on div at bounding box center [616, 99] width 9 height 9
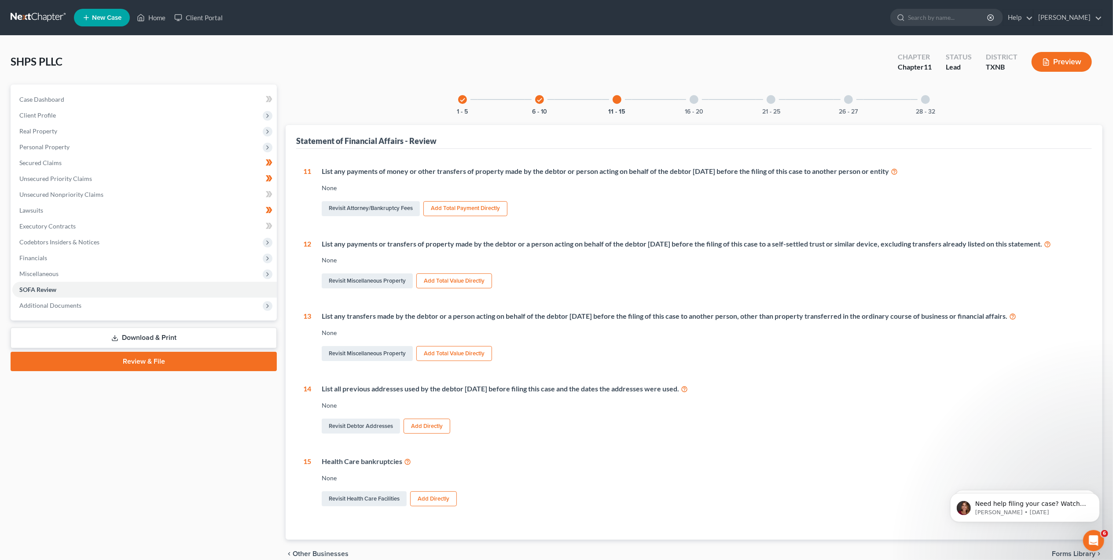
click at [693, 99] on div at bounding box center [693, 99] width 9 height 9
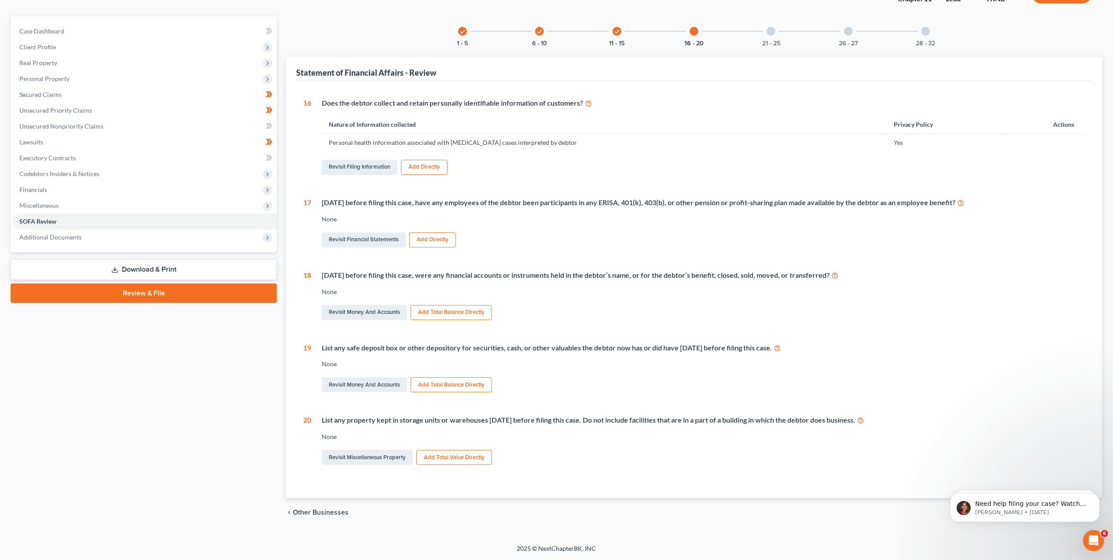
scroll to position [11, 0]
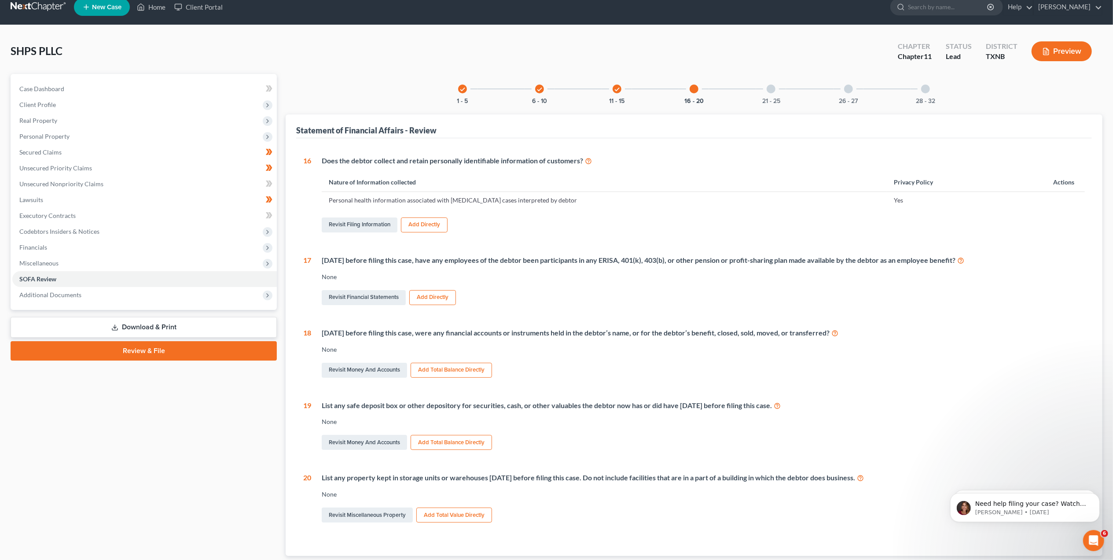
click at [773, 87] on div at bounding box center [770, 88] width 9 height 9
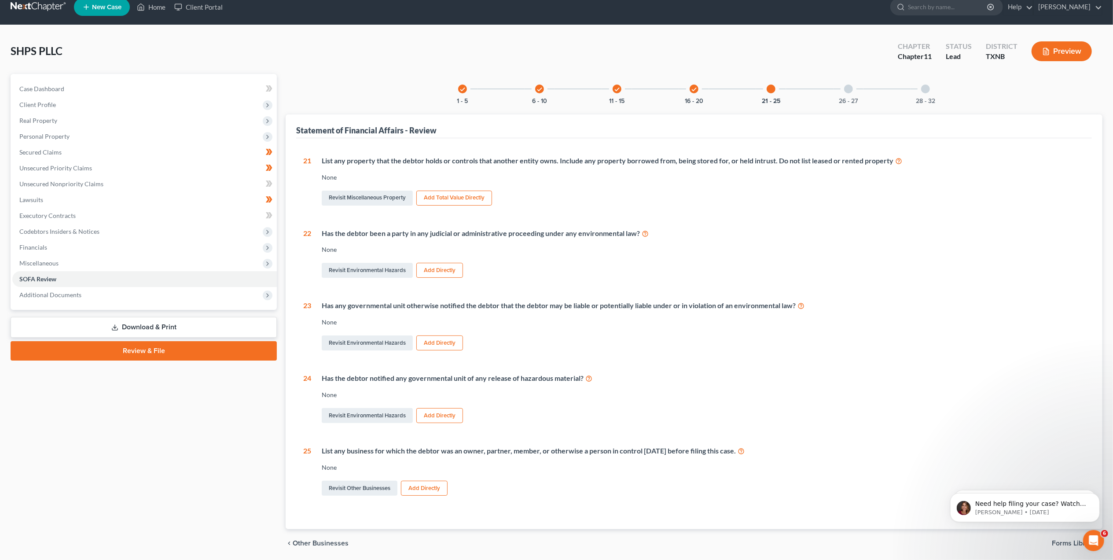
click at [848, 88] on div at bounding box center [848, 88] width 9 height 9
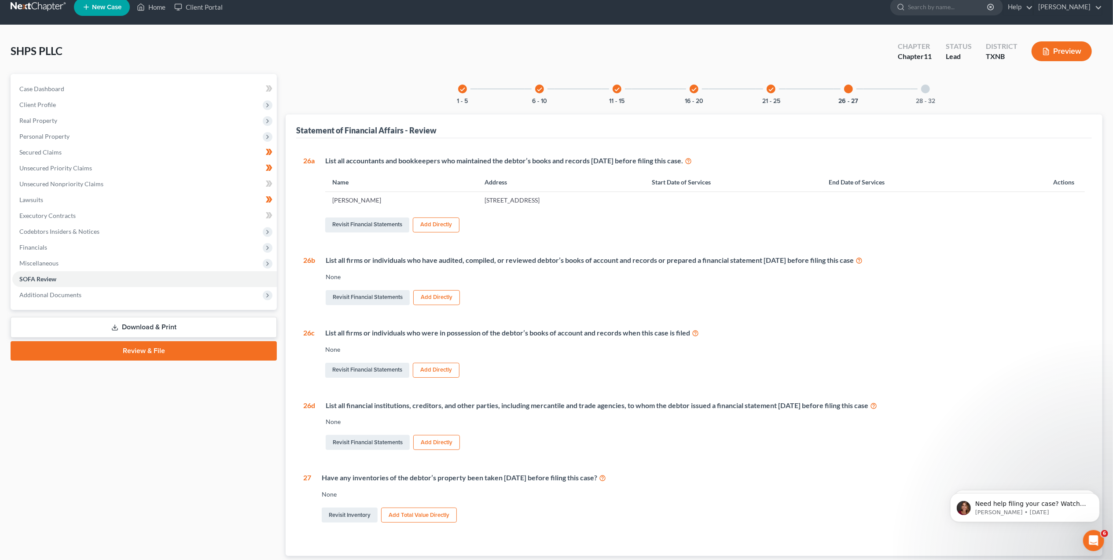
click at [930, 88] on div "28 - 32" at bounding box center [925, 89] width 30 height 30
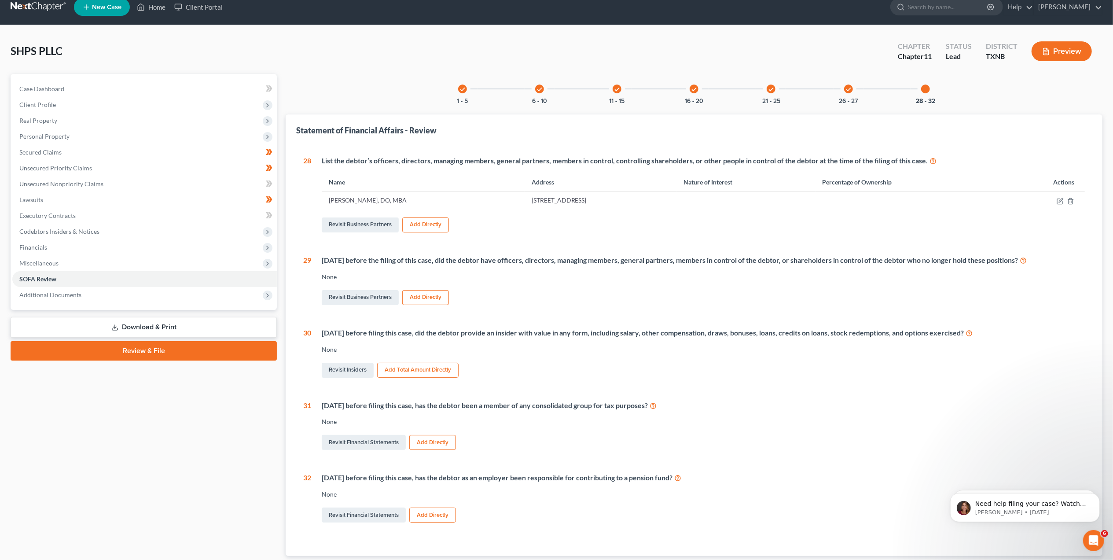
scroll to position [69, 0]
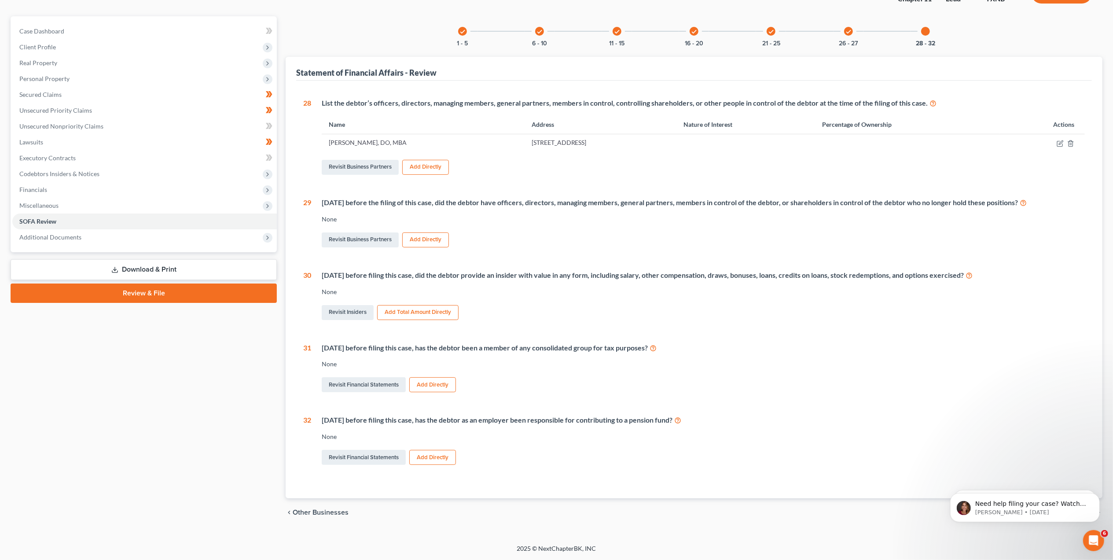
click at [542, 31] on icon "check" at bounding box center [539, 32] width 6 height 6
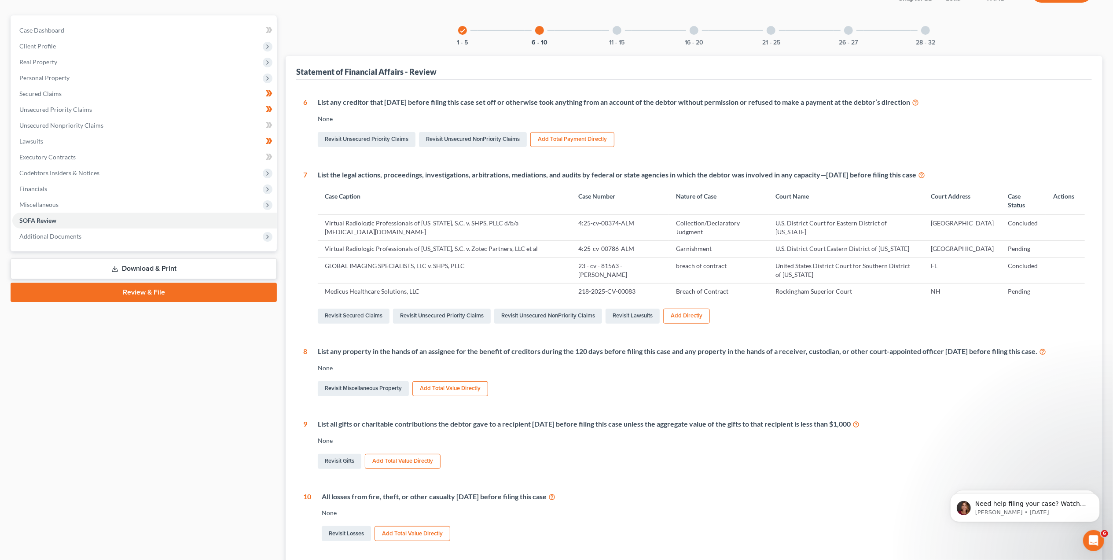
click at [460, 26] on div "check" at bounding box center [462, 30] width 9 height 9
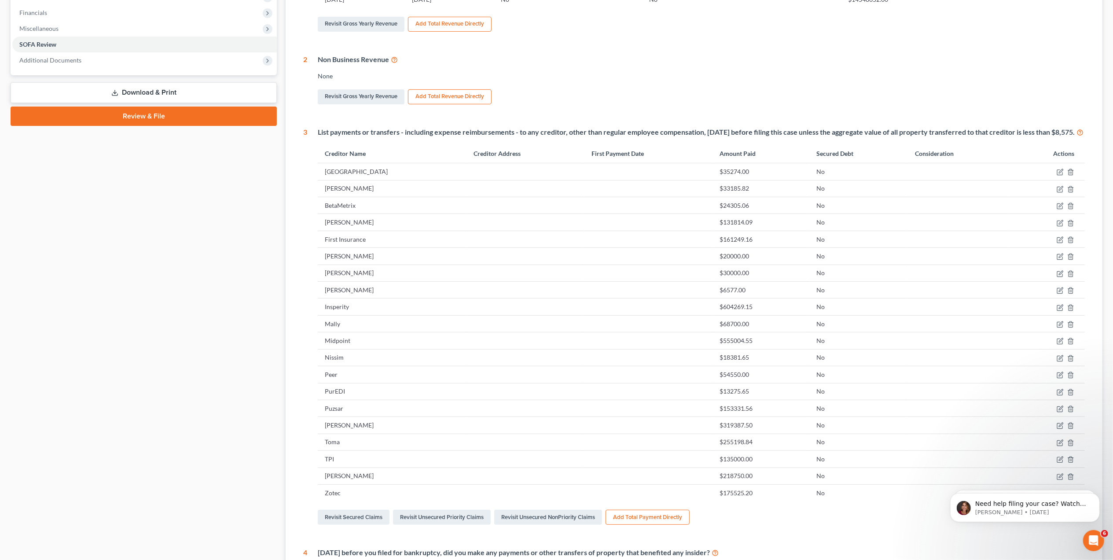
scroll to position [304, 0]
